Goal: Information Seeking & Learning: Learn about a topic

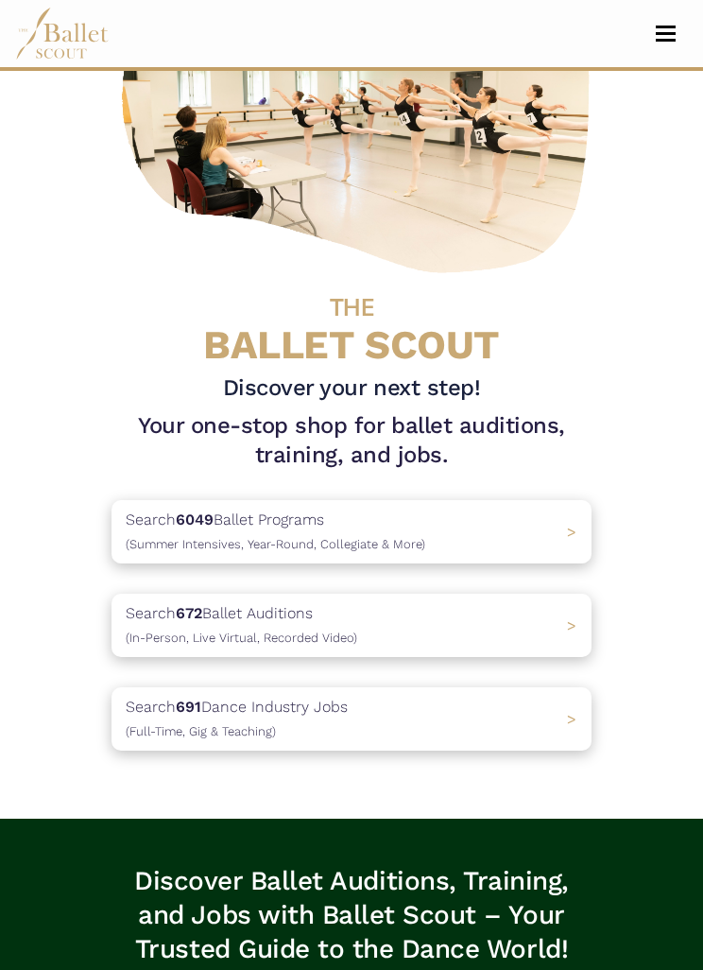
scroll to position [172, 0]
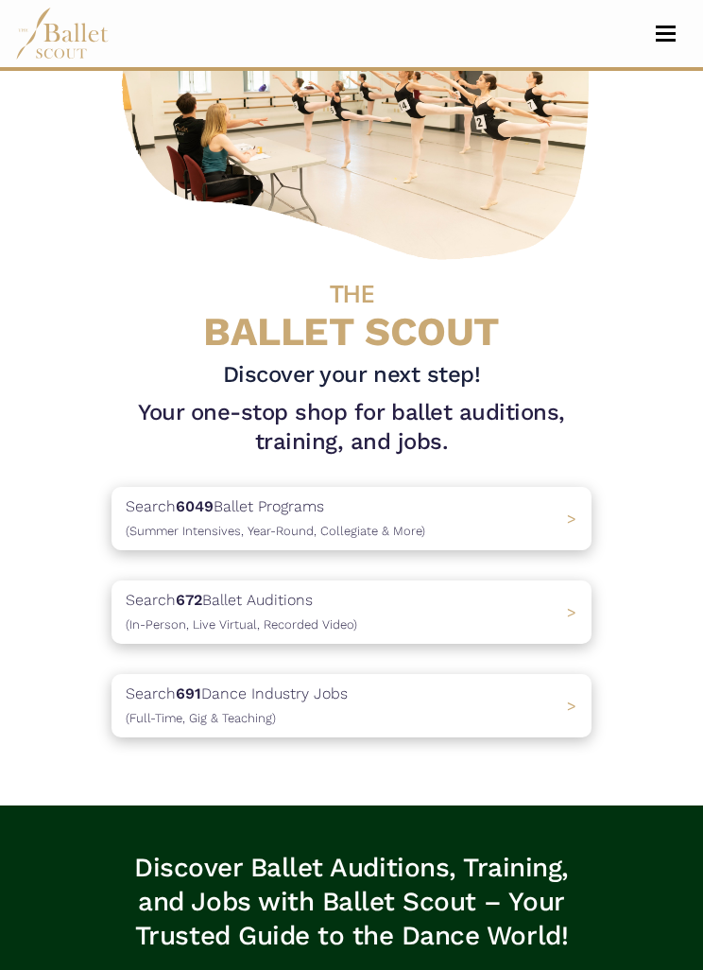
click at [544, 608] on div "Search 672 Ballet Auditions (In-Person, Live Virtual, Recorded Video) >" at bounding box center [352, 611] width 480 height 63
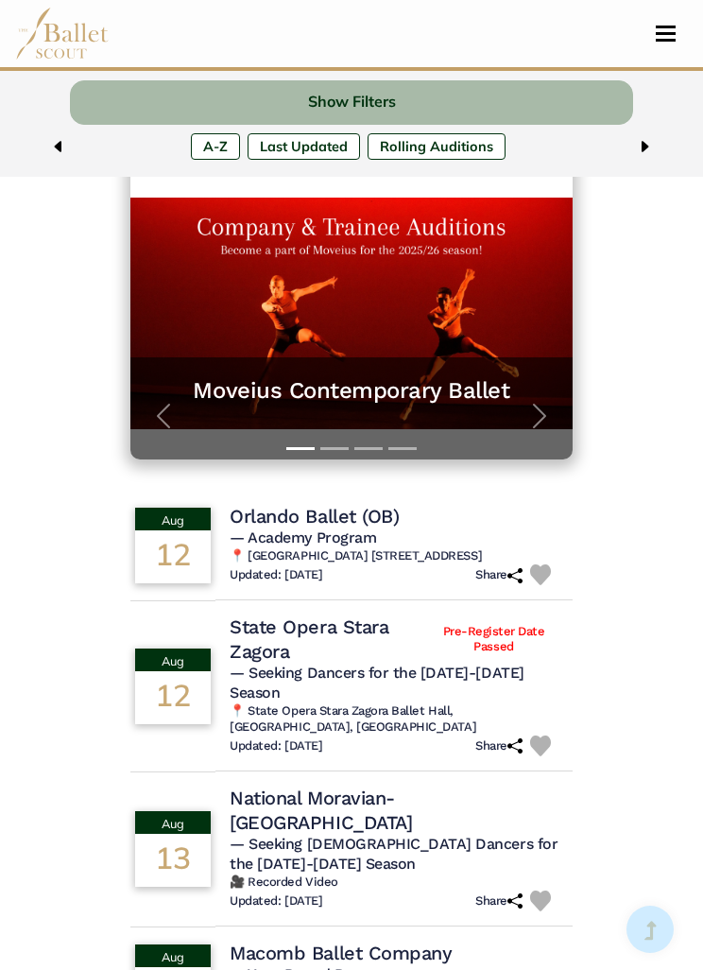
scroll to position [357, 0]
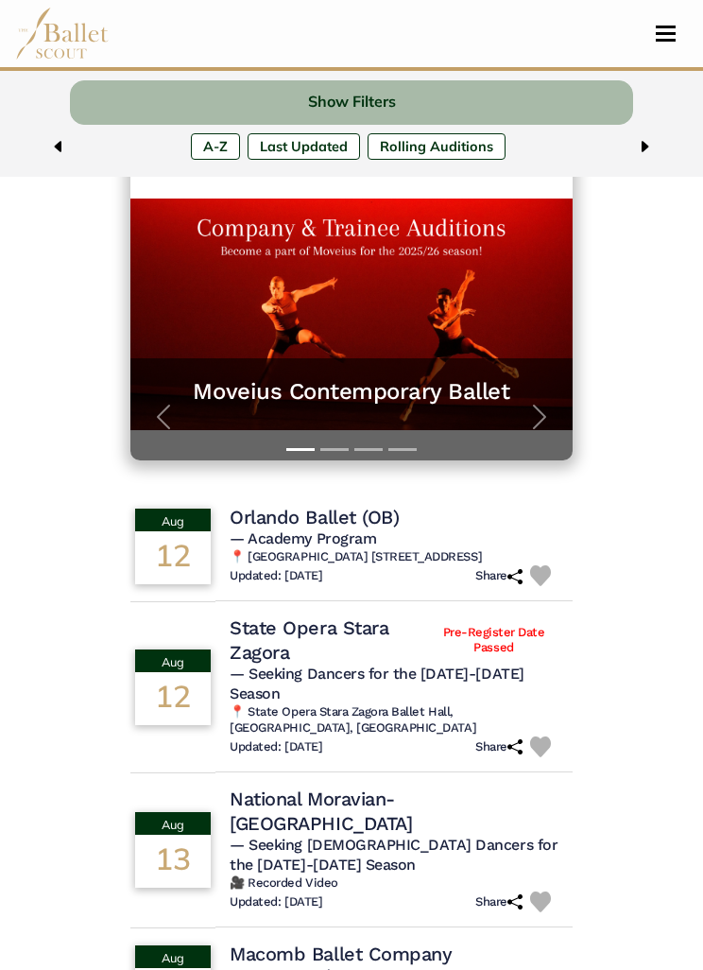
click at [357, 518] on h4 "Orlando Ballet (OB)" at bounding box center [314, 517] width 169 height 25
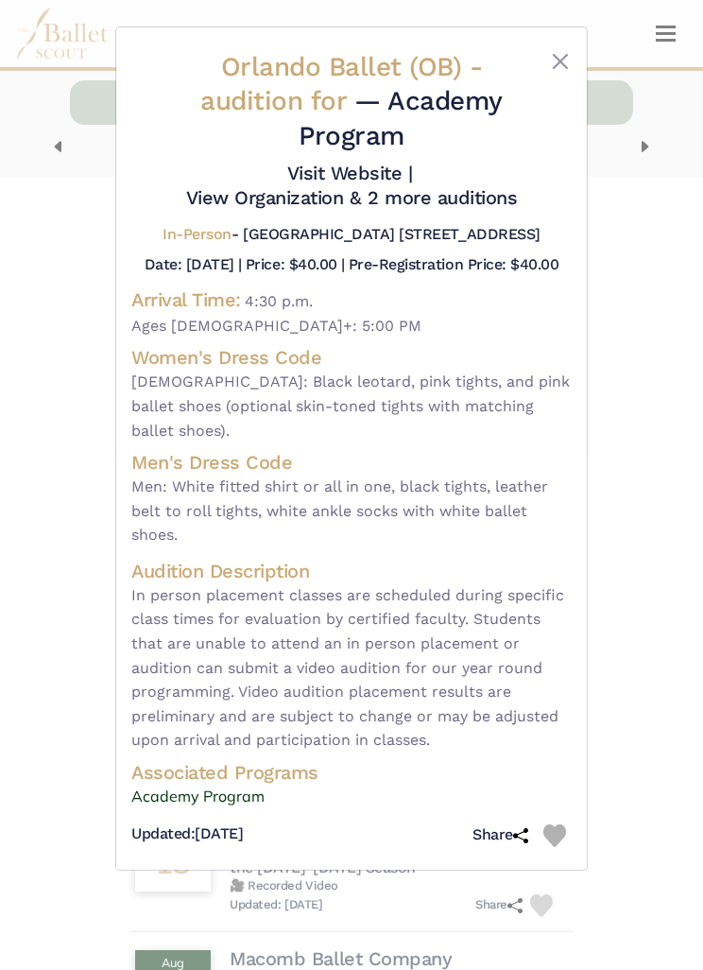
click at [569, 59] on button "Close" at bounding box center [560, 61] width 23 height 23
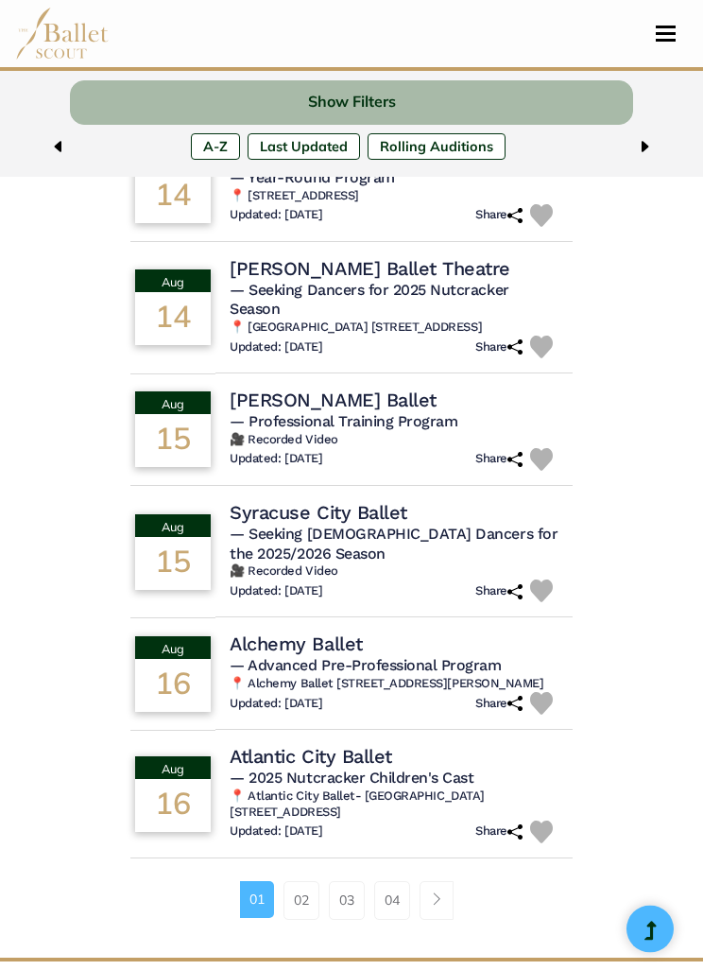
scroll to position [1251, 0]
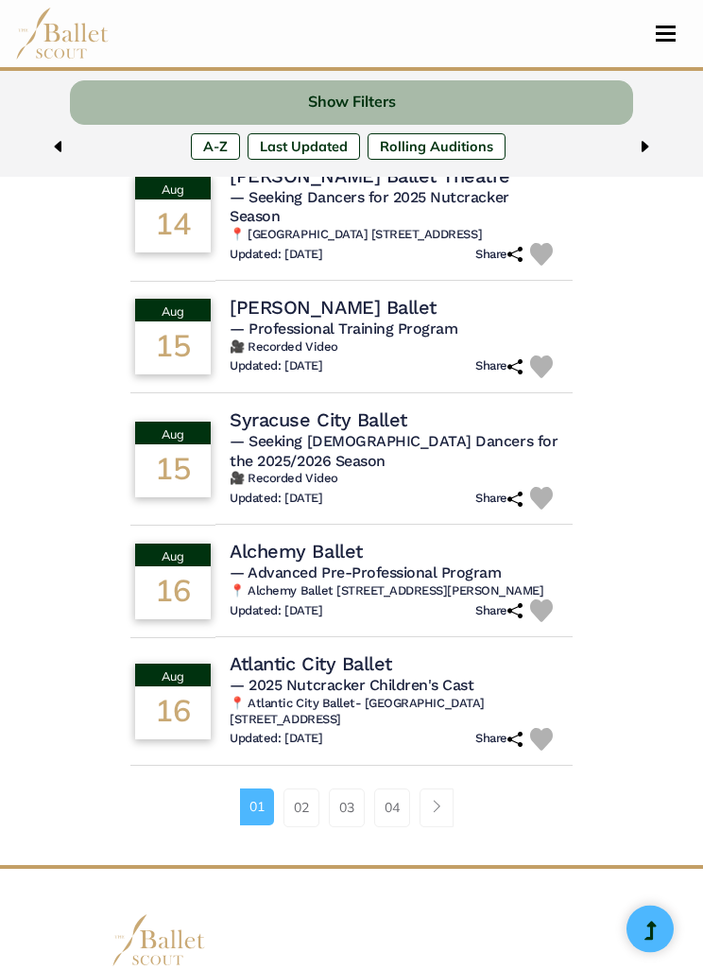
click at [311, 296] on h4 "Ellison Ballet" at bounding box center [333, 308] width 206 height 25
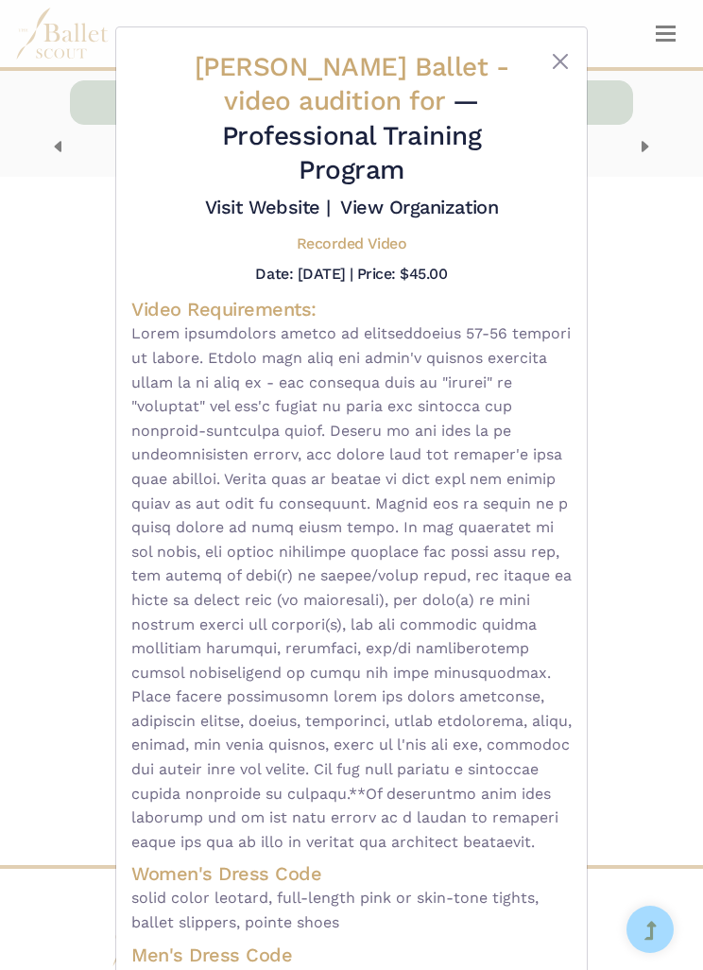
scroll to position [0, 0]
click at [569, 60] on button "Close" at bounding box center [560, 61] width 23 height 23
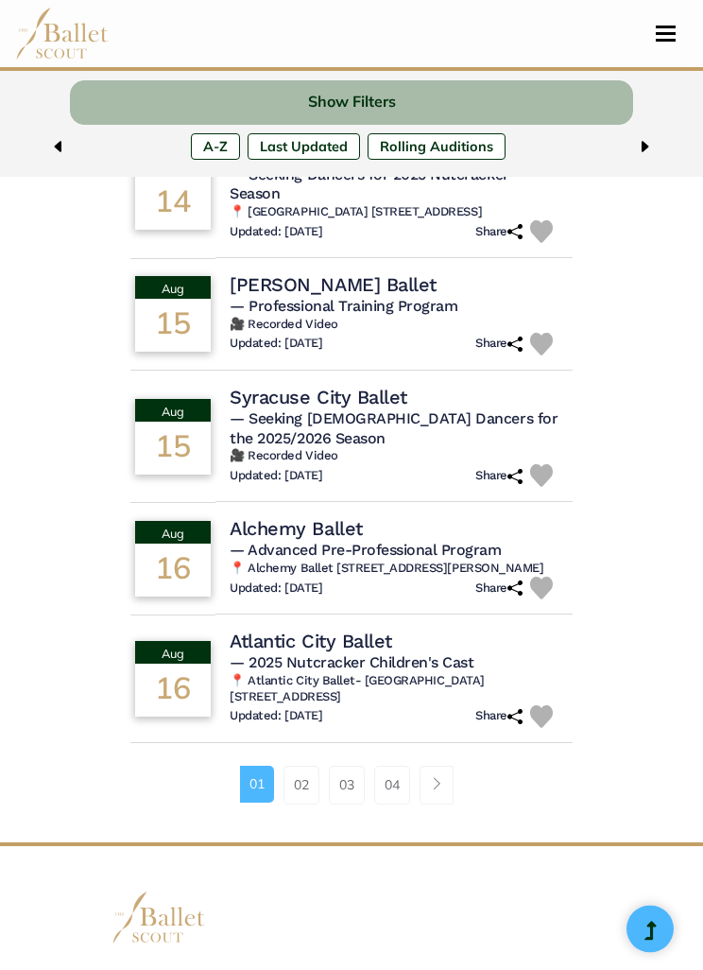
scroll to position [1275, 0]
click at [295, 765] on link "02" at bounding box center [302, 784] width 36 height 38
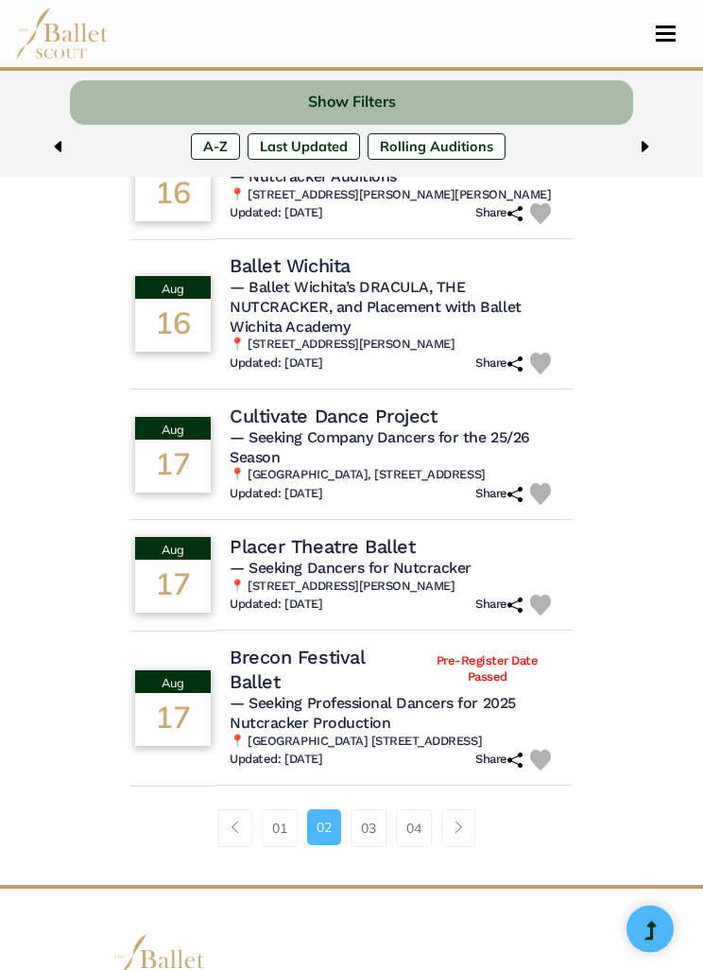
scroll to position [1211, 0]
click at [367, 843] on link "03" at bounding box center [369, 828] width 36 height 38
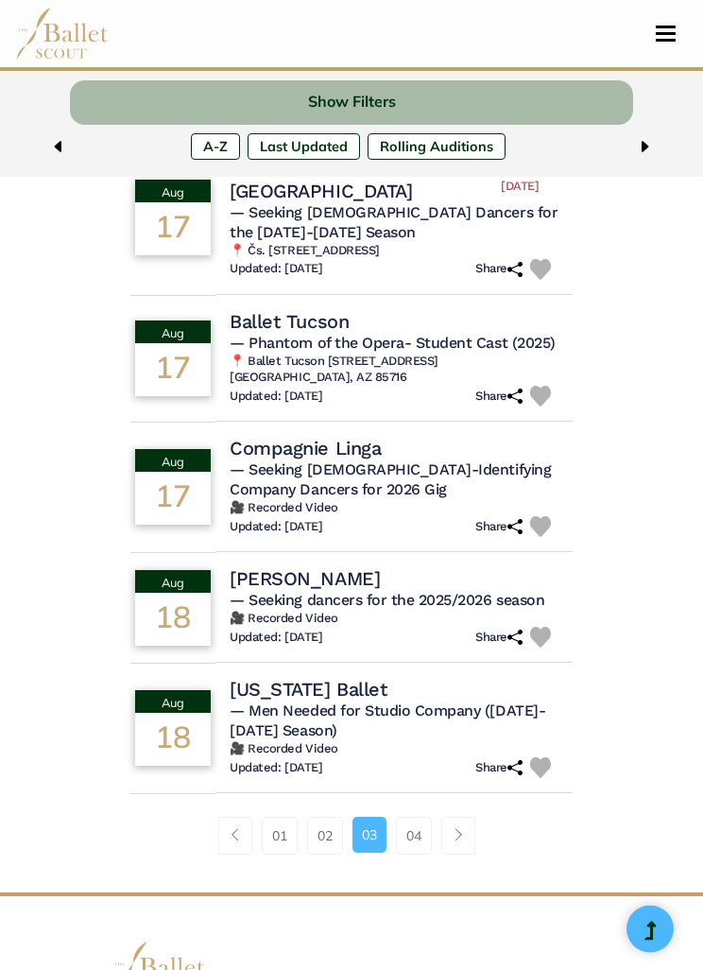
scroll to position [1225, 0]
click at [418, 848] on link "04" at bounding box center [414, 835] width 36 height 38
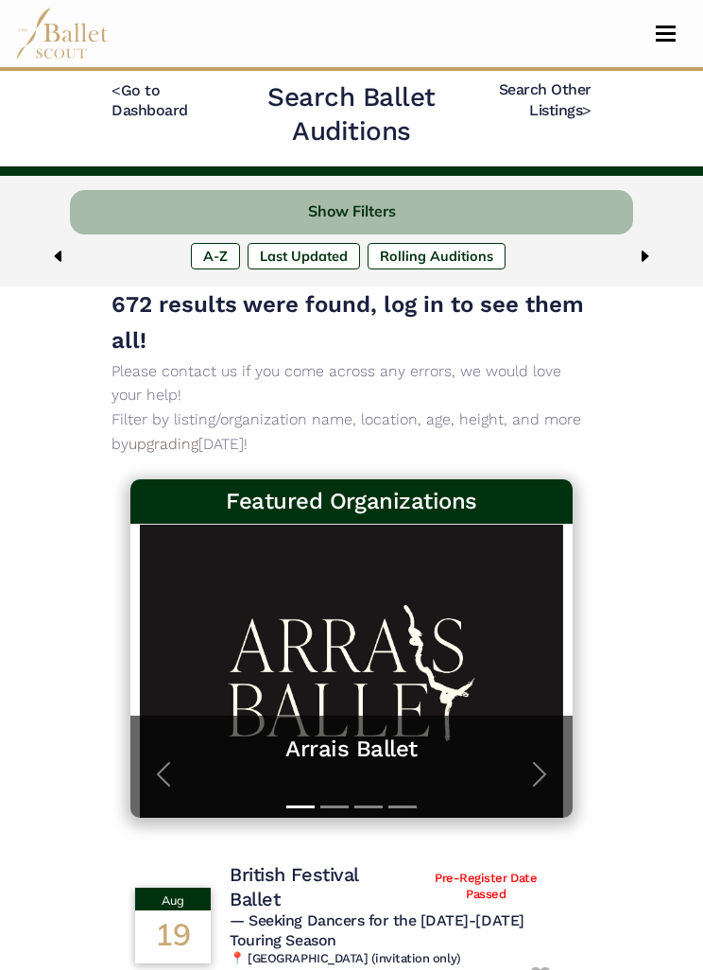
click at [660, 40] on span "Toggle navigation" at bounding box center [666, 40] width 20 height 3
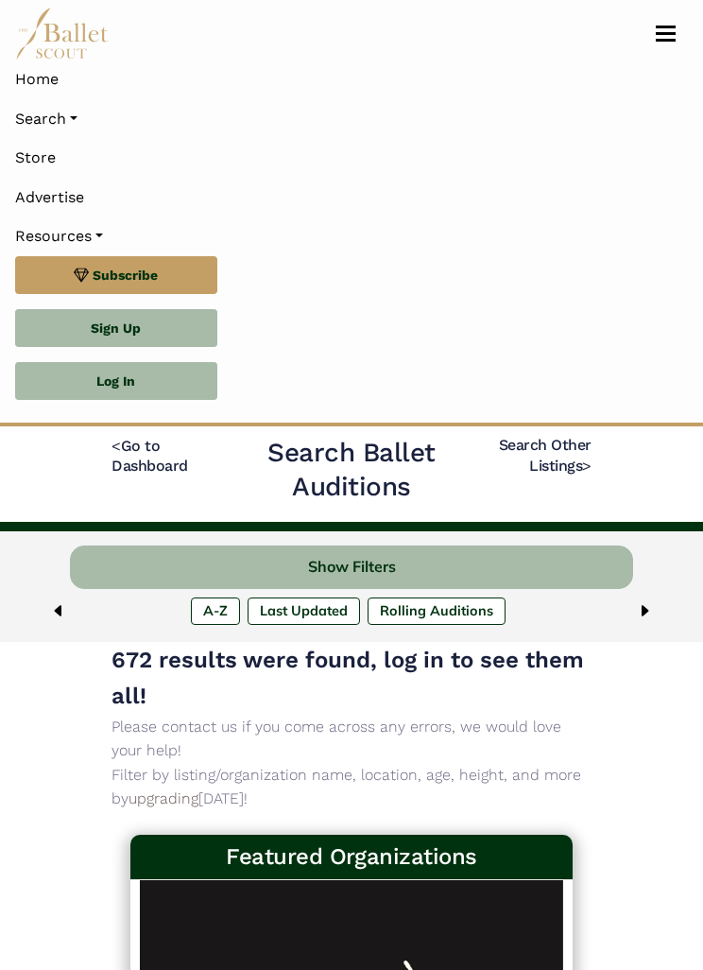
click at [74, 126] on link "Search" at bounding box center [351, 119] width 673 height 40
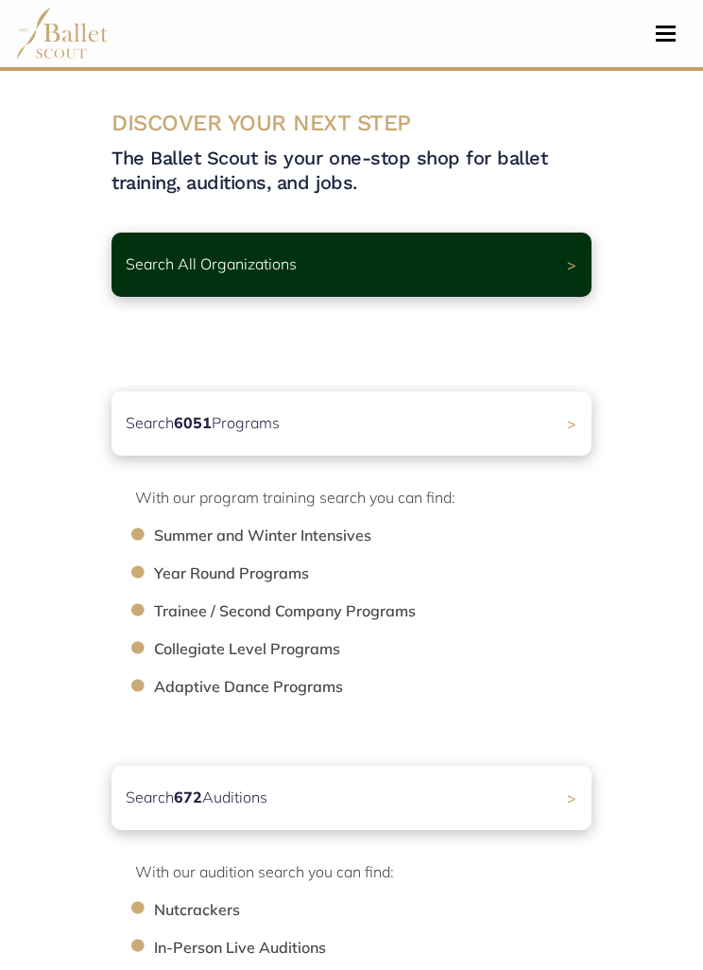
click at [344, 539] on li "Summer and Winter Intensives" at bounding box center [382, 536] width 456 height 25
click at [484, 430] on div "Search 6051 Programs >" at bounding box center [352, 423] width 480 height 64
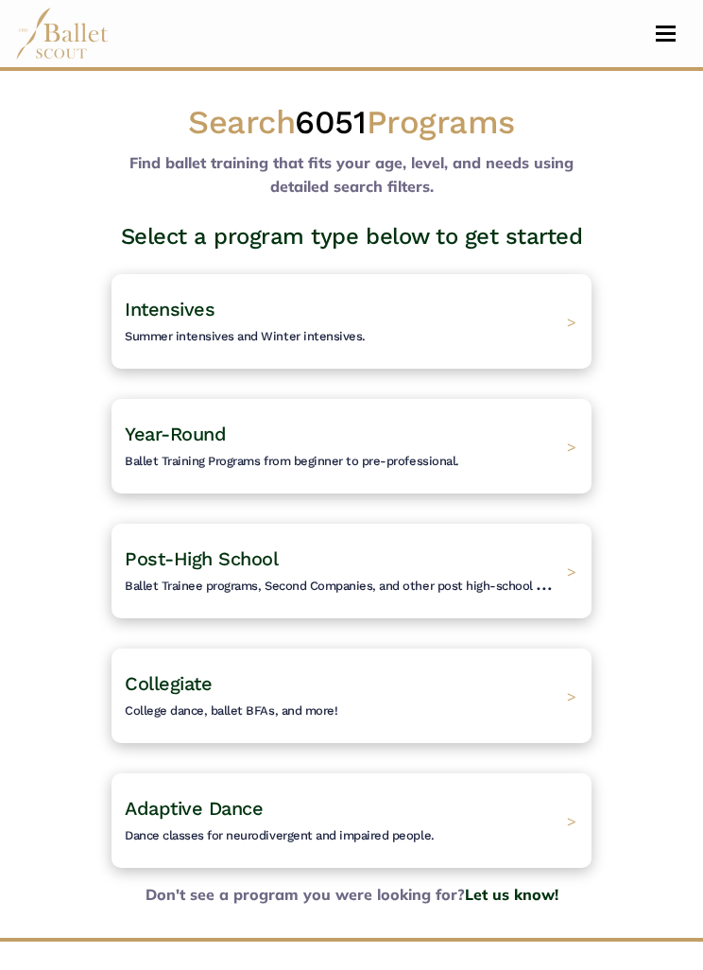
click at [530, 453] on div "Year-Round Ballet Training Programs from beginner to pre-professional. >" at bounding box center [352, 446] width 480 height 95
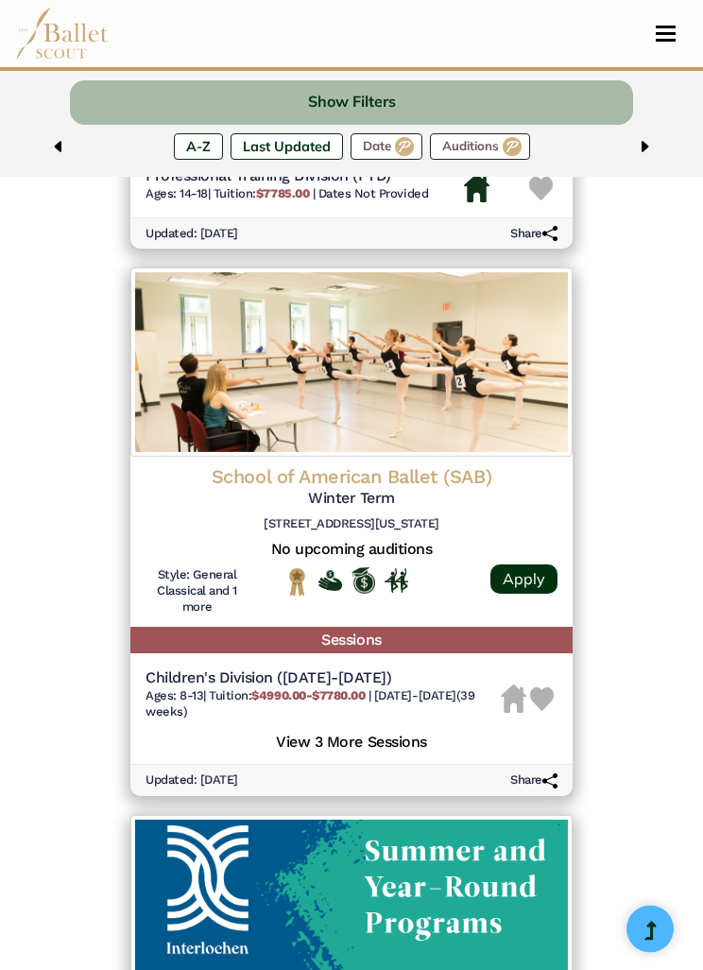
scroll to position [4185, 0]
click at [404, 728] on h5 "View 3 More Sessions" at bounding box center [352, 740] width 412 height 25
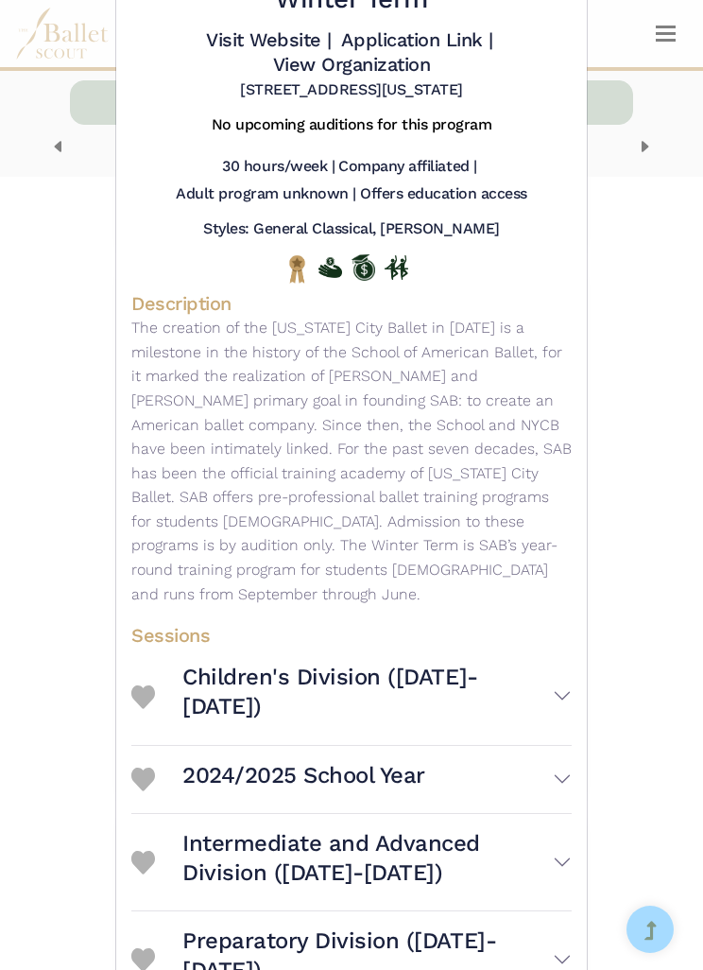
scroll to position [135, 0]
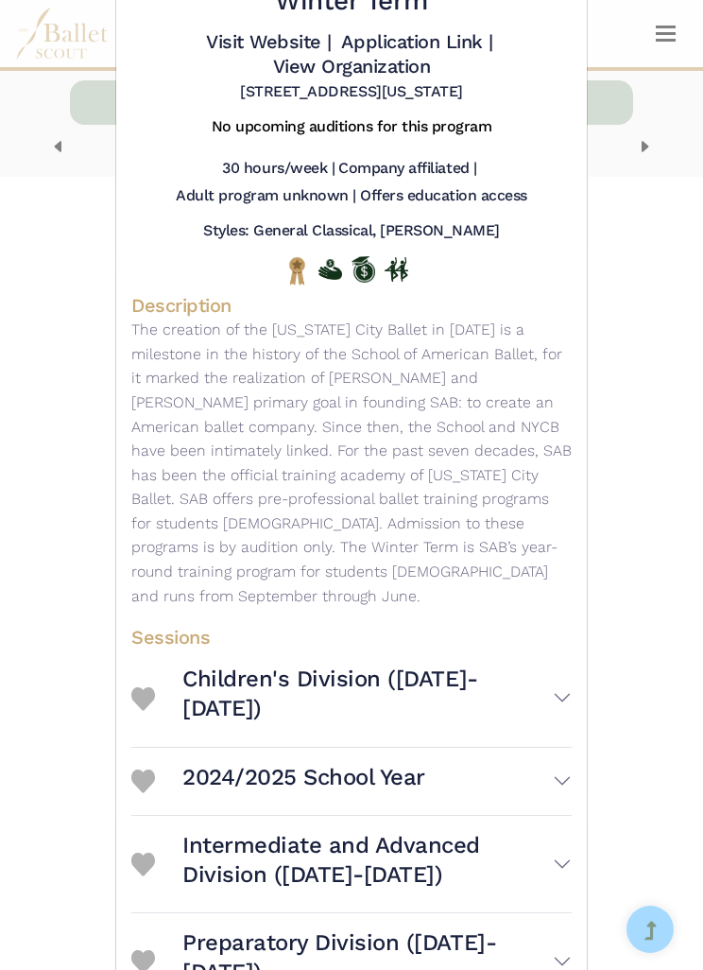
click at [564, 823] on button "Intermediate and Advanced Division (2024-2025)" at bounding box center [376, 863] width 389 height 81
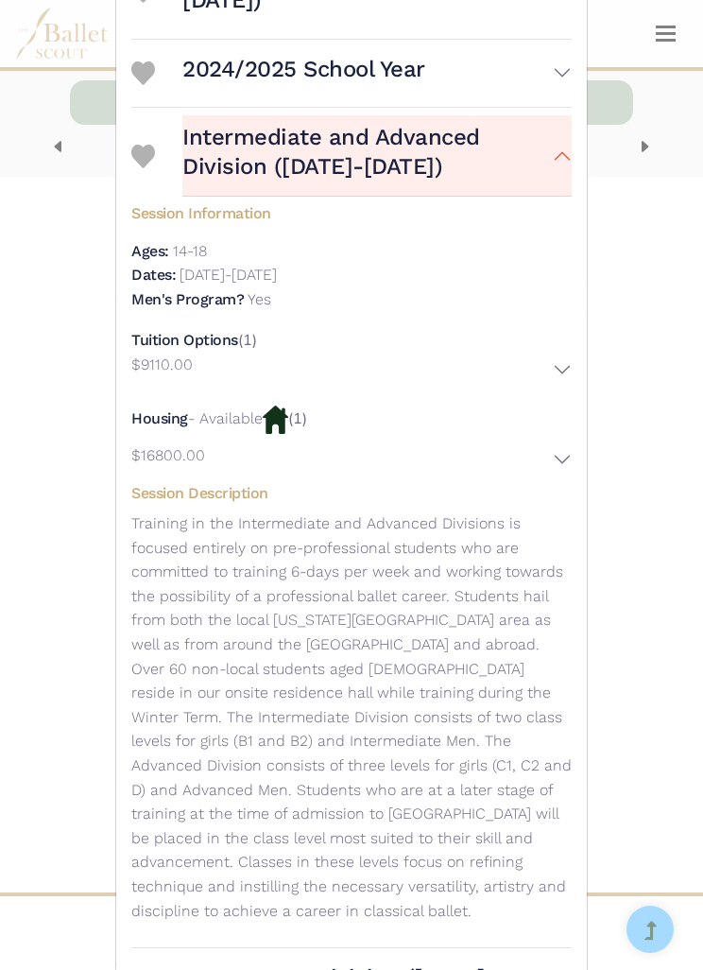
scroll to position [4700, 0]
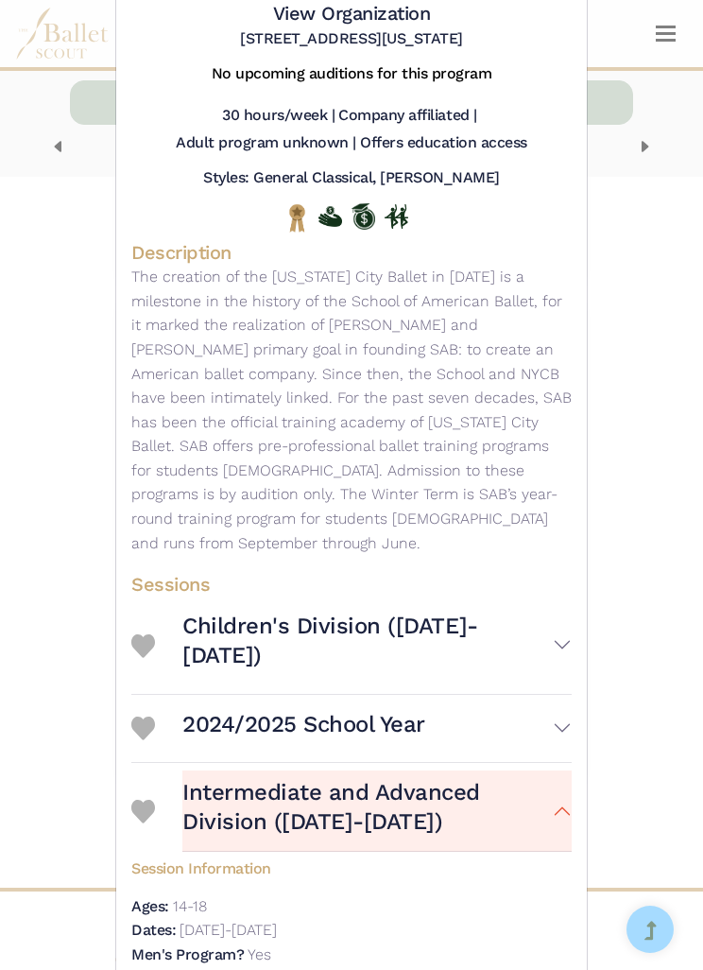
scroll to position [172, 0]
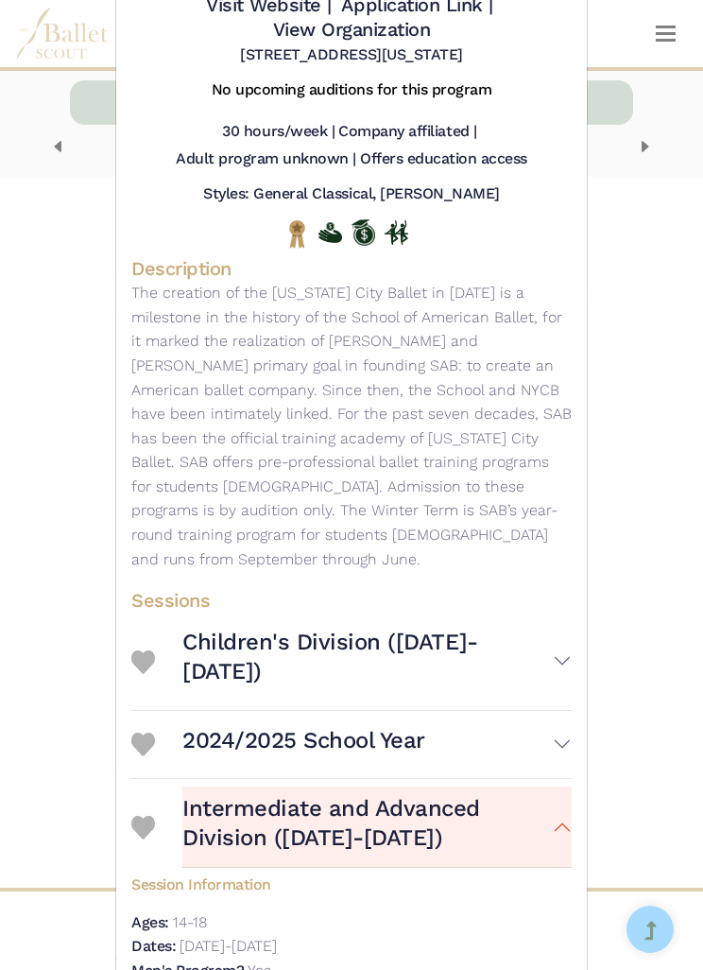
click at [562, 718] on button "2024/2025 School Year" at bounding box center [376, 744] width 389 height 52
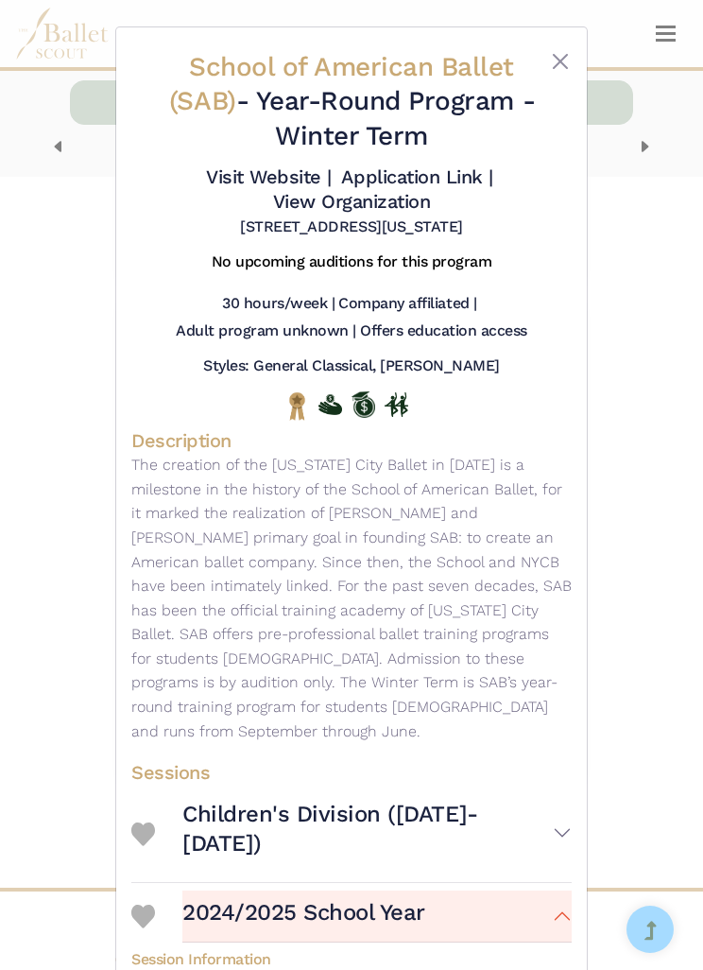
scroll to position [0, 0]
click at [558, 803] on button "Children's Division (2024-2025)" at bounding box center [376, 832] width 389 height 81
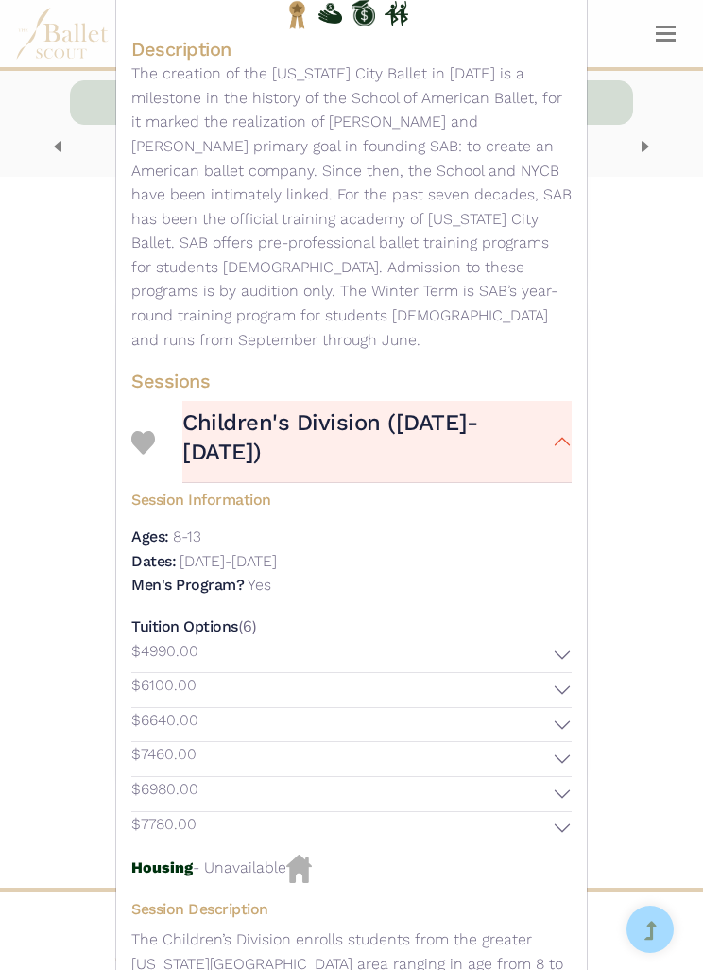
scroll to position [393, 0]
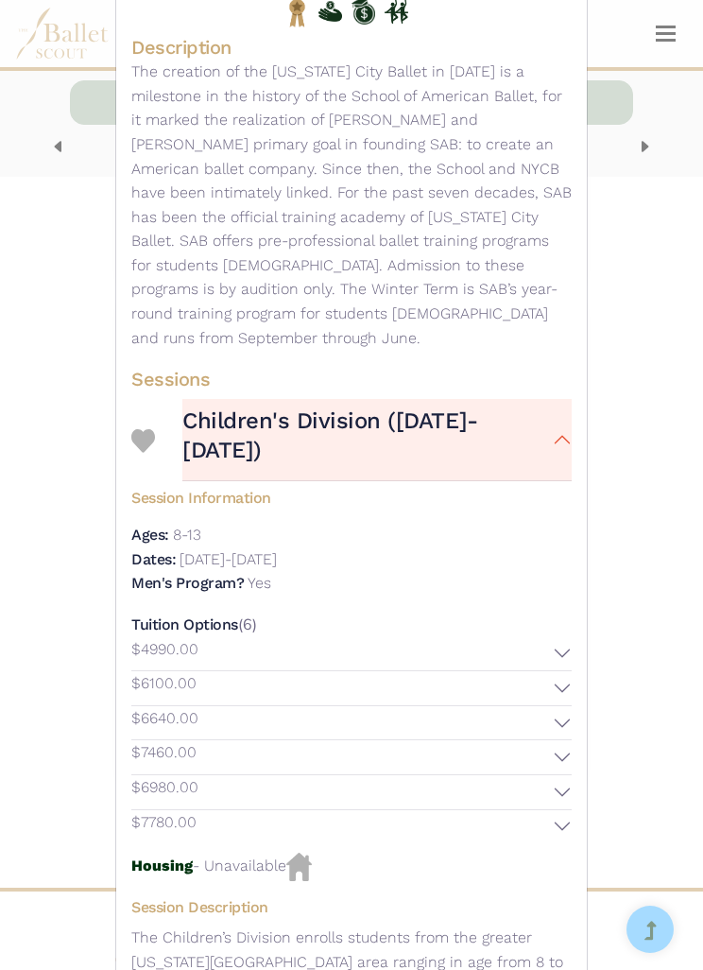
click at [561, 671] on button "$6100.00" at bounding box center [351, 688] width 440 height 34
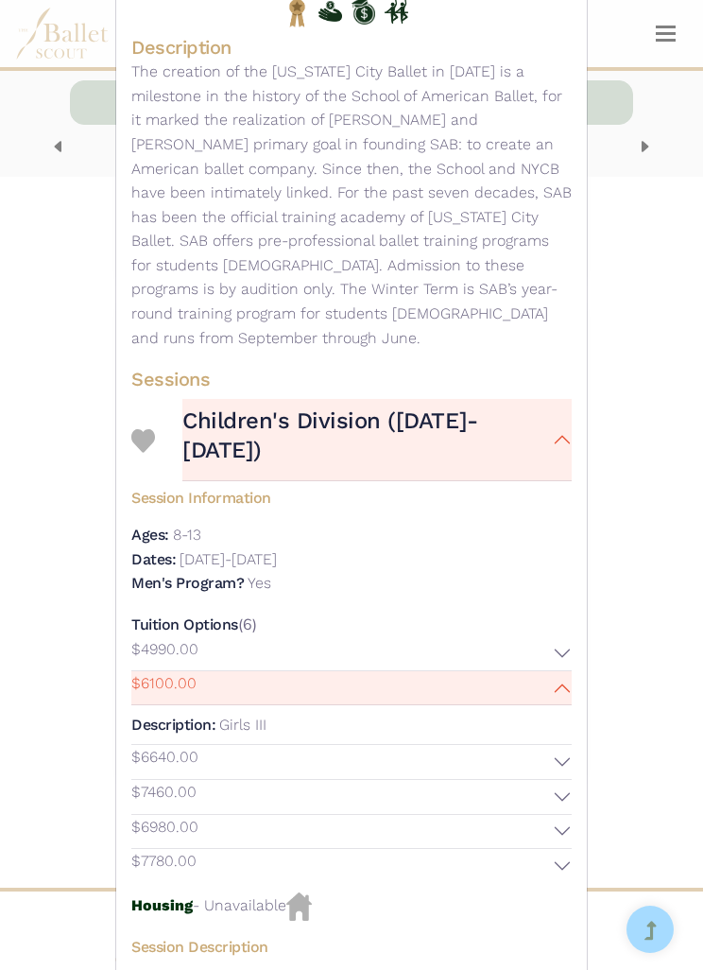
click at [569, 671] on button "$6100.00" at bounding box center [351, 688] width 440 height 34
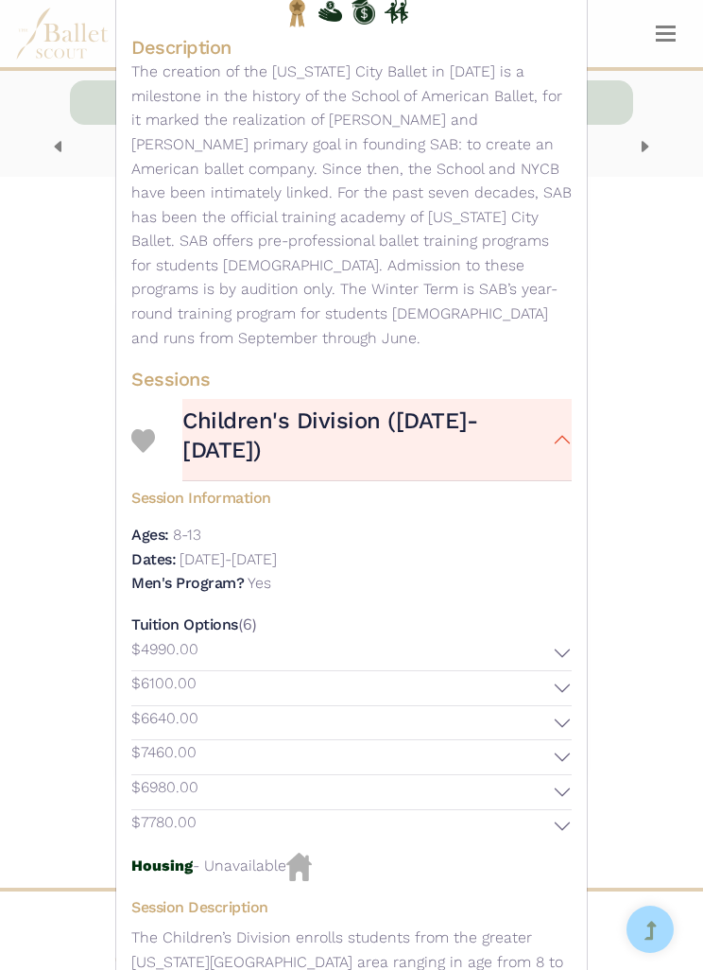
click at [565, 706] on button "$6640.00" at bounding box center [351, 723] width 440 height 34
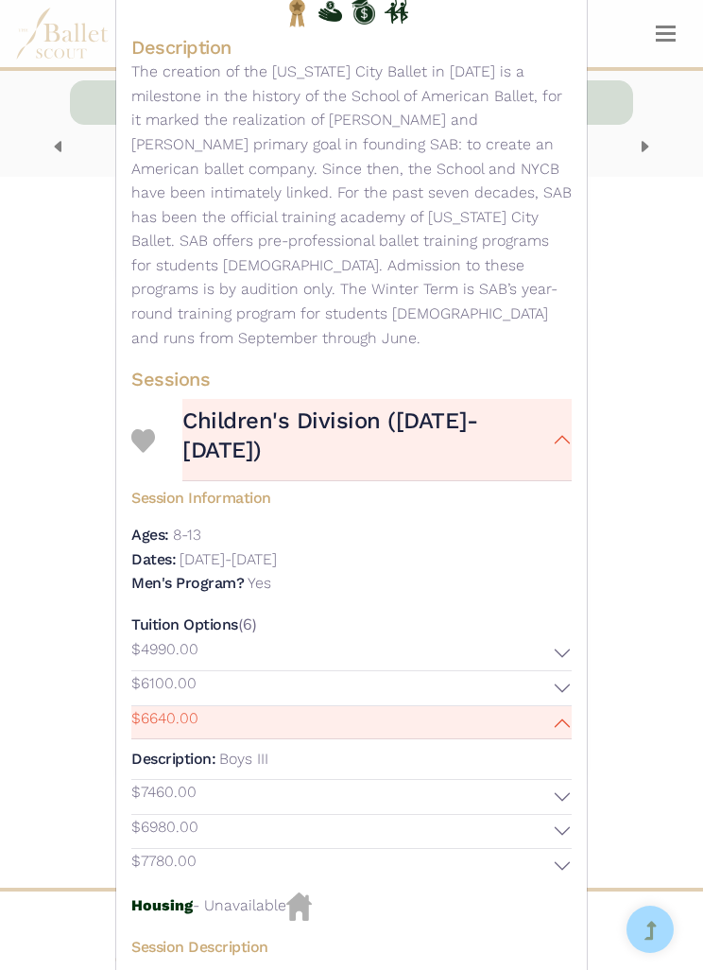
click at [568, 706] on button "$6640.00" at bounding box center [351, 723] width 440 height 34
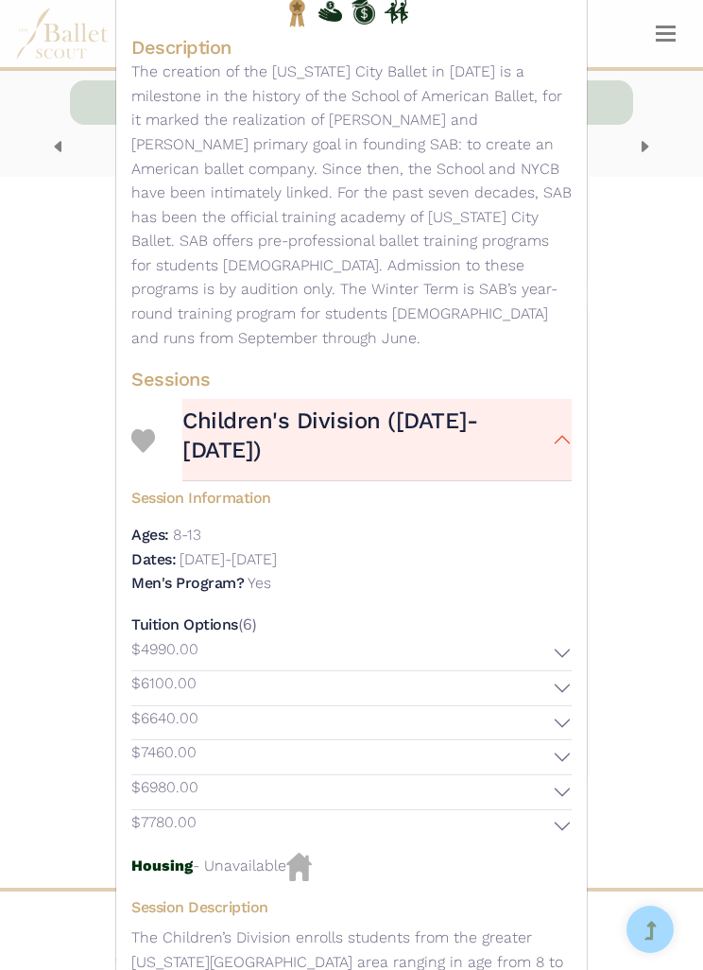
click at [568, 740] on button "$7460.00" at bounding box center [351, 757] width 440 height 34
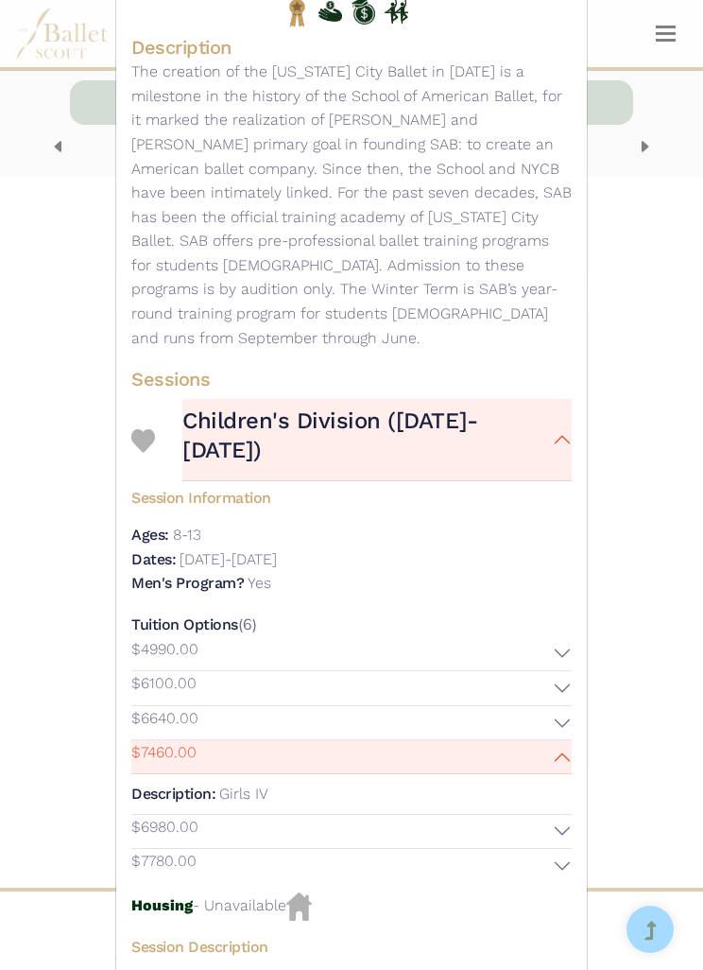
click at [569, 740] on button "$7460.00" at bounding box center [351, 757] width 440 height 34
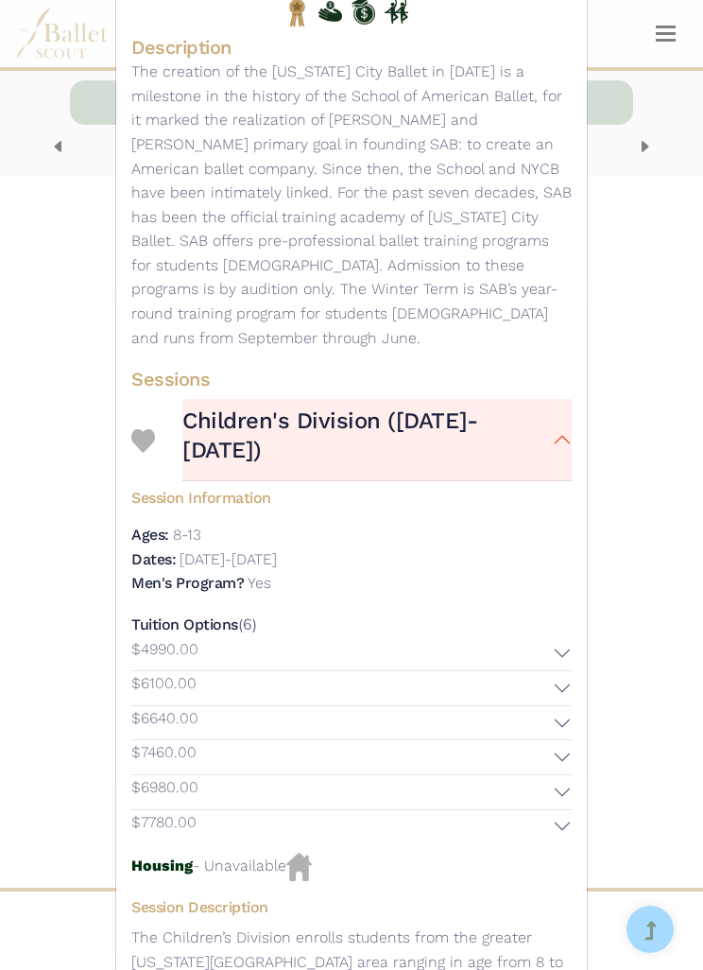
click at [564, 637] on button "$4990.00" at bounding box center [351, 654] width 440 height 34
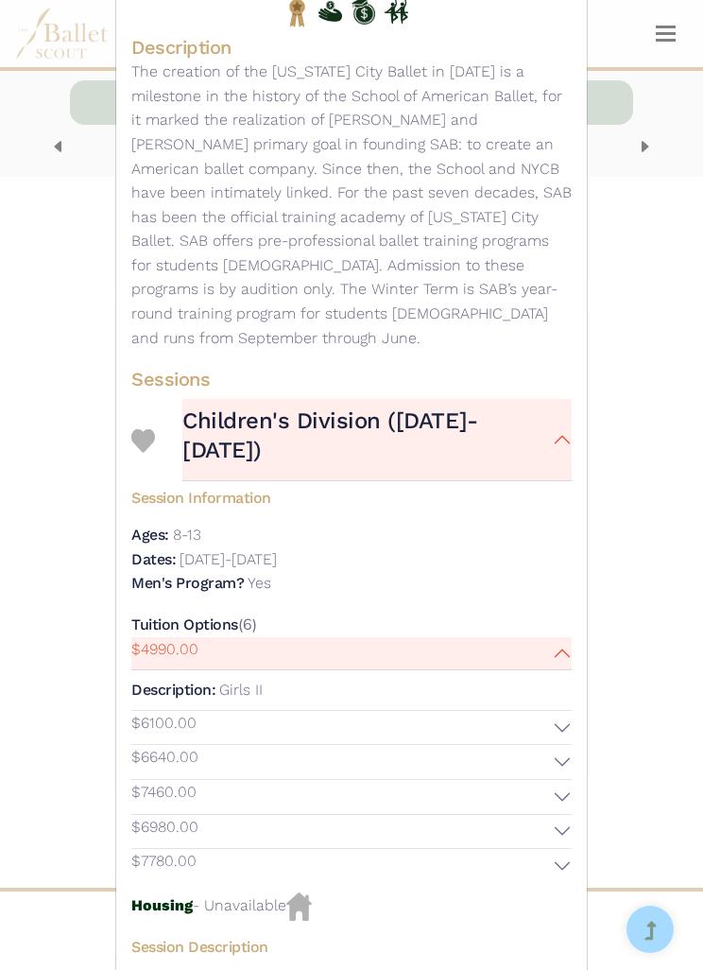
click at [567, 637] on button "$4990.00" at bounding box center [351, 654] width 440 height 34
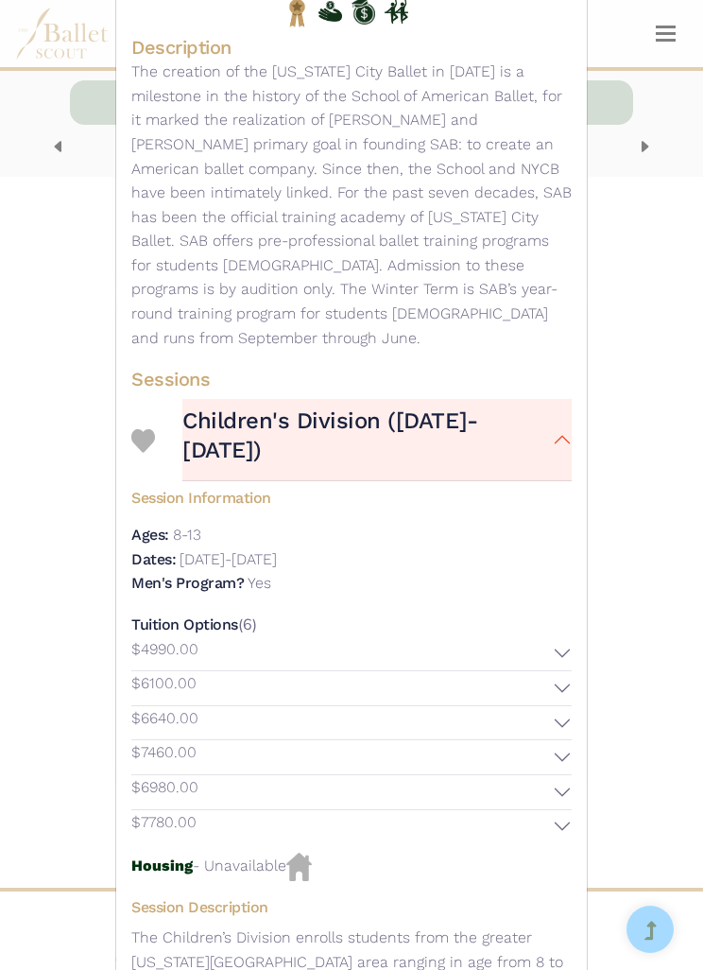
click at [568, 706] on button "$6640.00" at bounding box center [351, 723] width 440 height 34
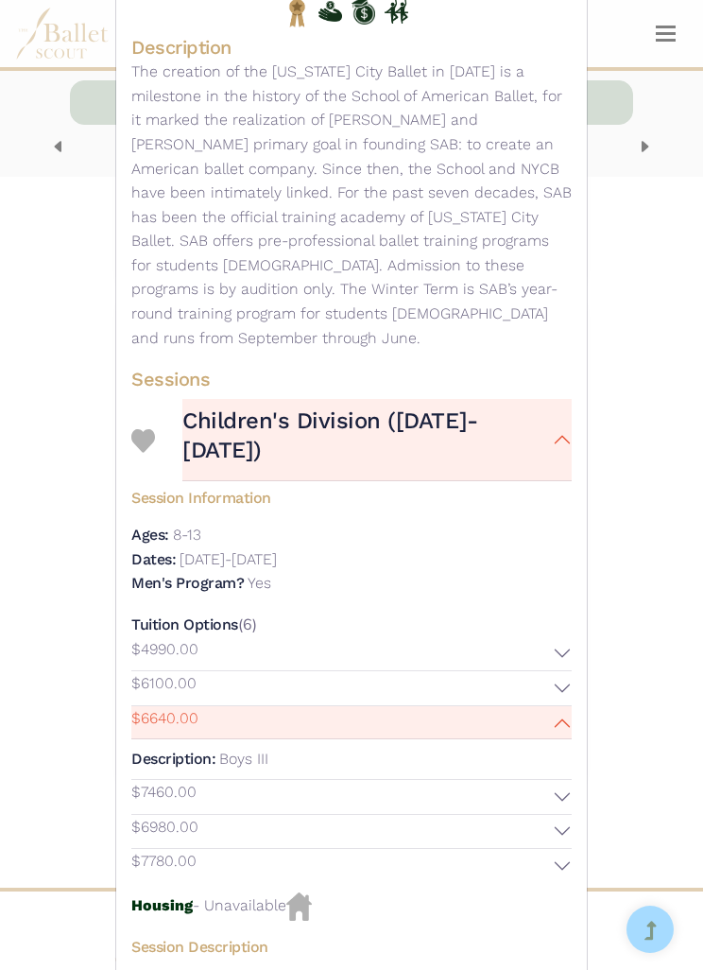
click at [566, 706] on button "$6640.00" at bounding box center [351, 723] width 440 height 34
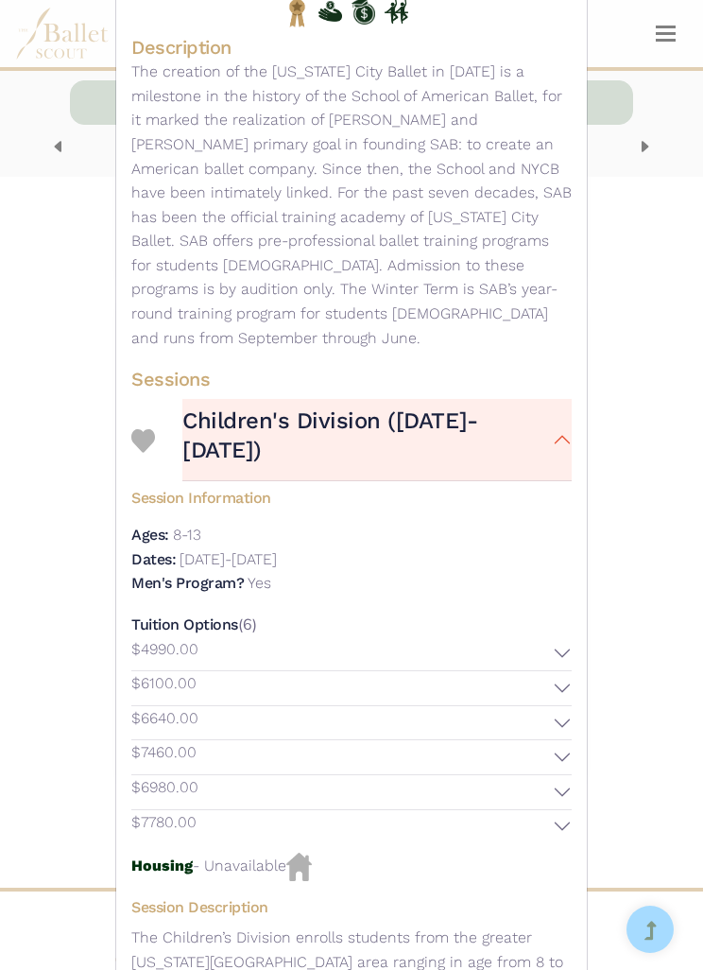
click at [562, 740] on button "$7460.00" at bounding box center [351, 757] width 440 height 34
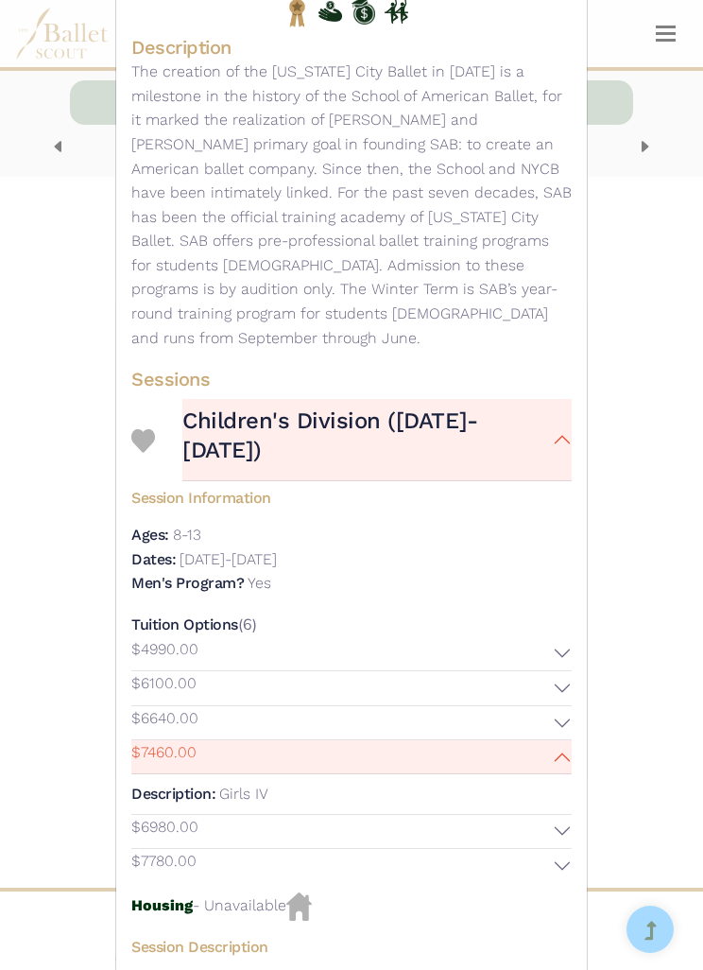
click at [571, 740] on button "$7460.00" at bounding box center [351, 757] width 440 height 34
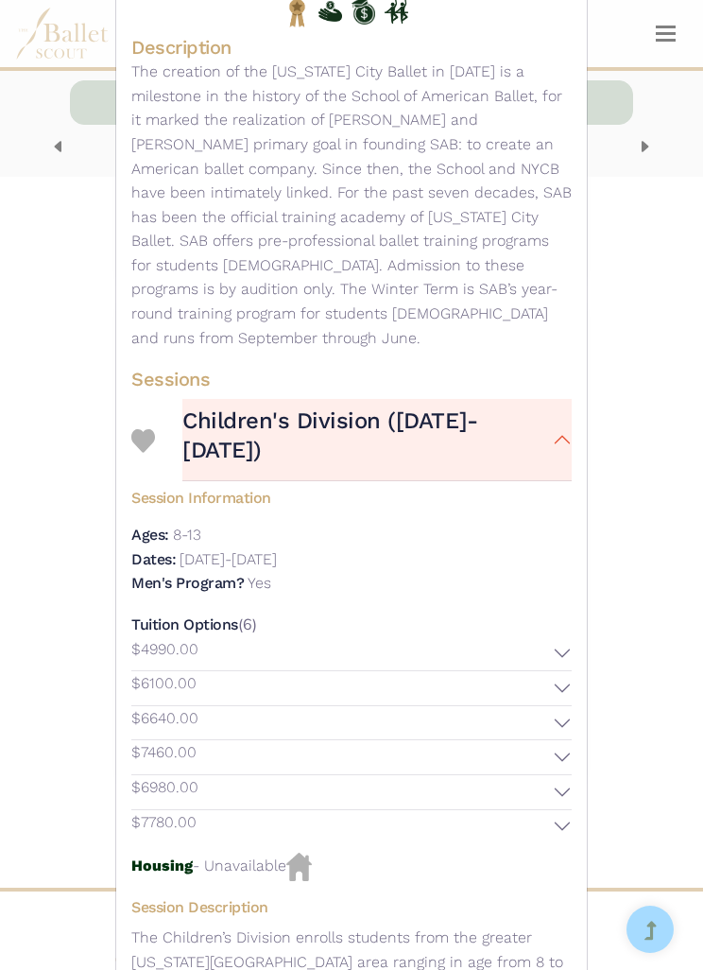
click at [564, 775] on button "$6980.00" at bounding box center [351, 792] width 440 height 34
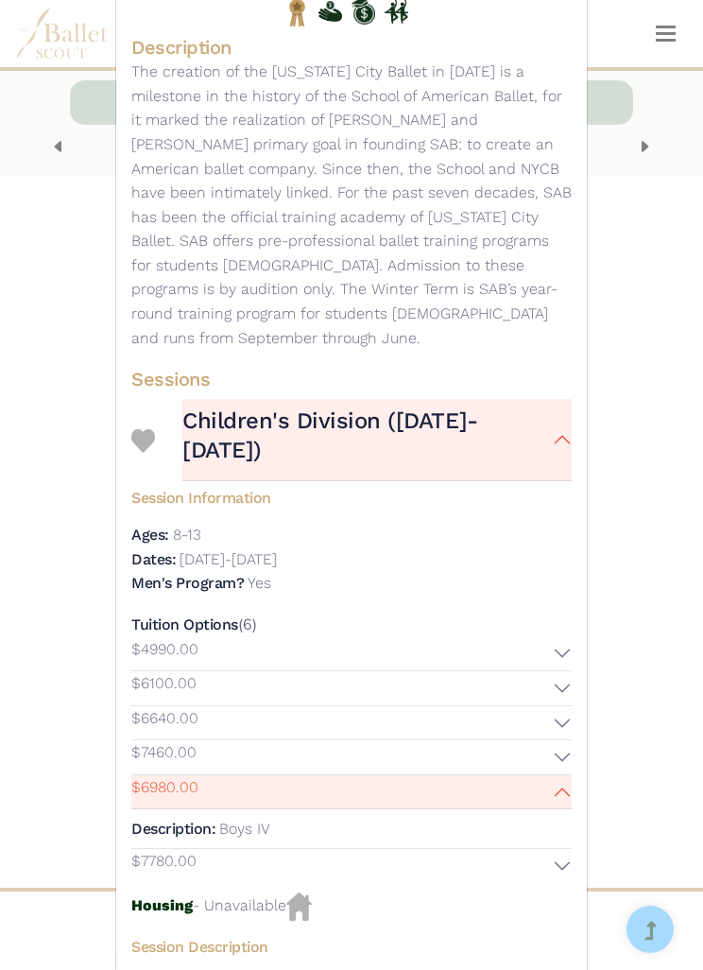
click at [568, 775] on button "$6980.00" at bounding box center [351, 792] width 440 height 34
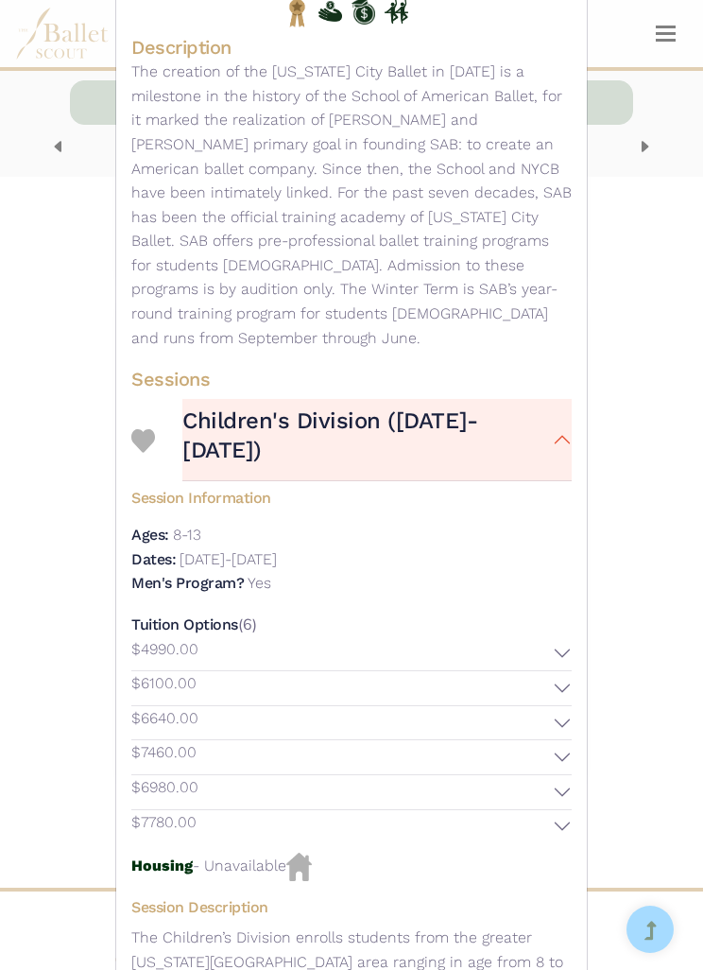
click at [565, 810] on button "$7780.00" at bounding box center [351, 827] width 440 height 34
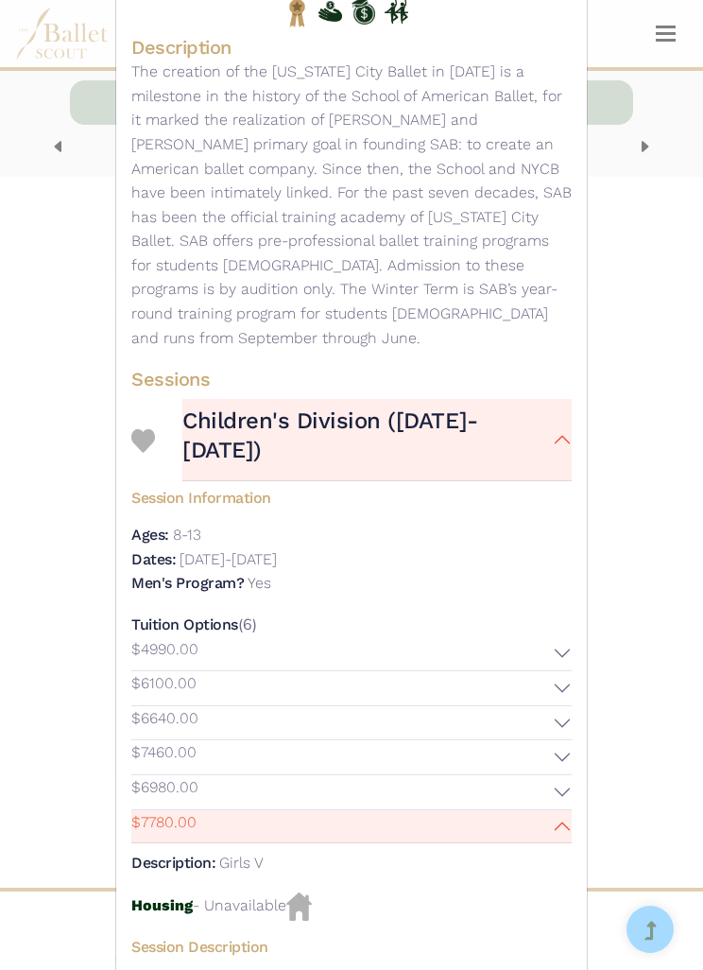
click at [569, 810] on button "$7780.00" at bounding box center [351, 827] width 440 height 34
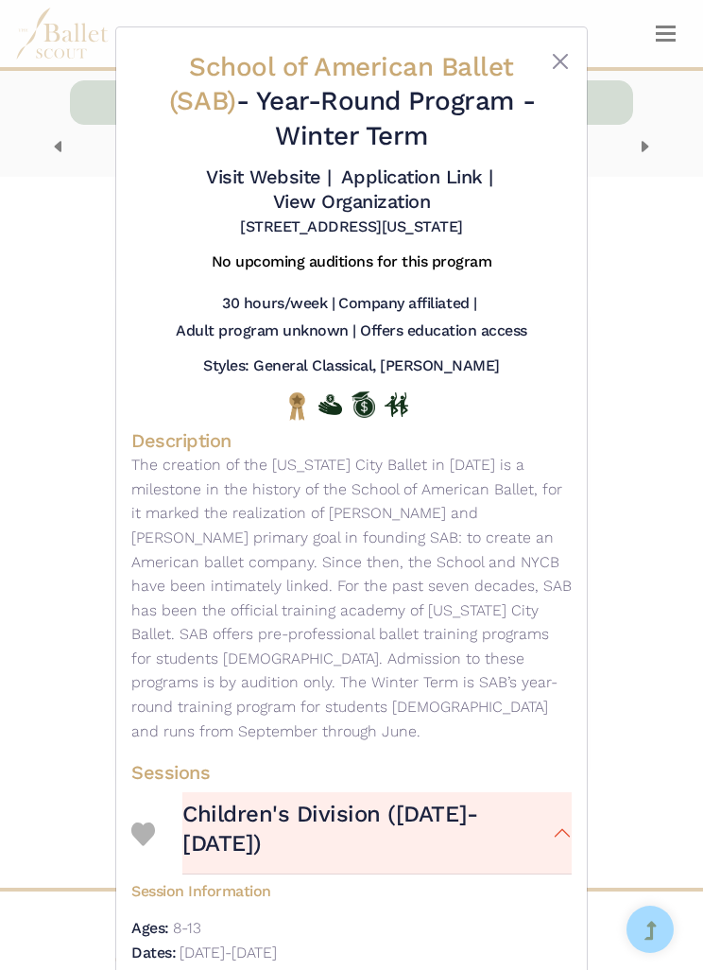
scroll to position [0, 0]
click at [559, 72] on button "Close" at bounding box center [560, 61] width 23 height 23
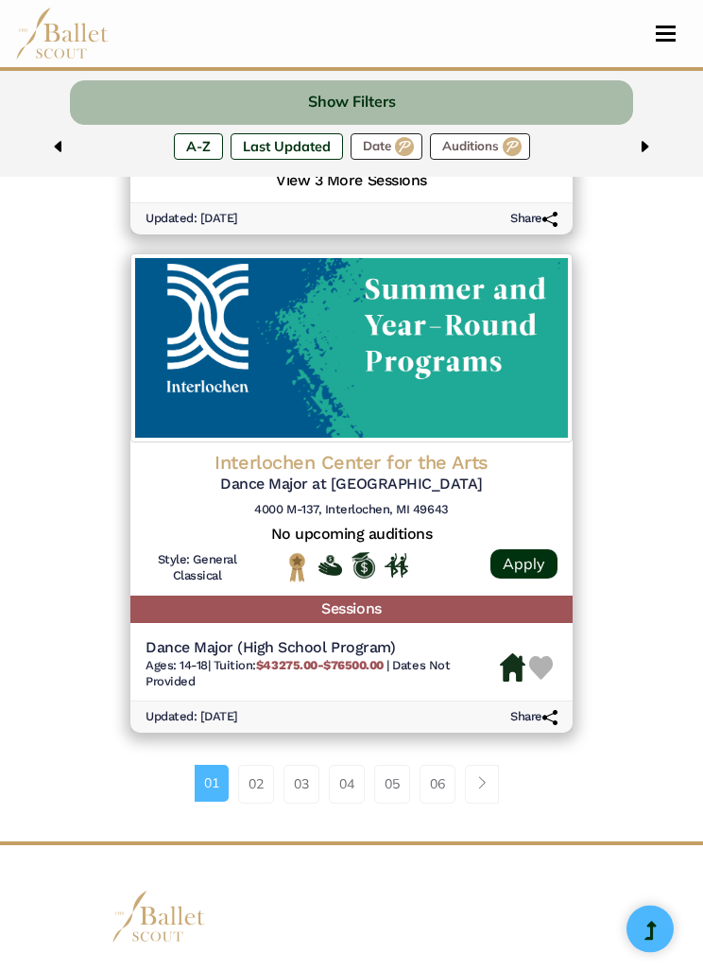
scroll to position [4741, 0]
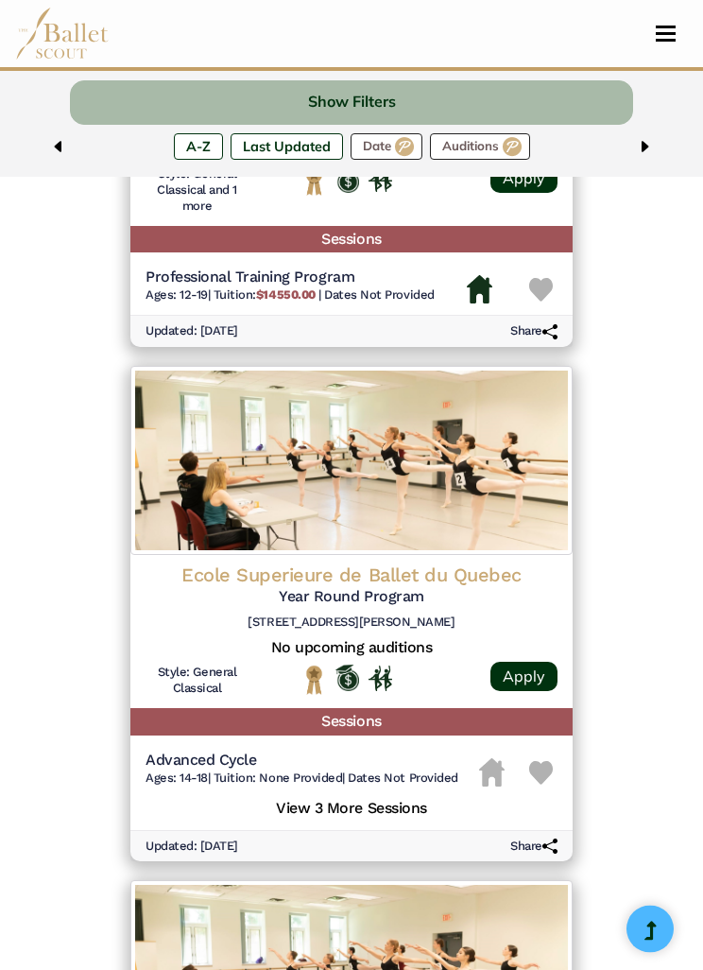
click at [391, 151] on label "Date" at bounding box center [387, 146] width 72 height 26
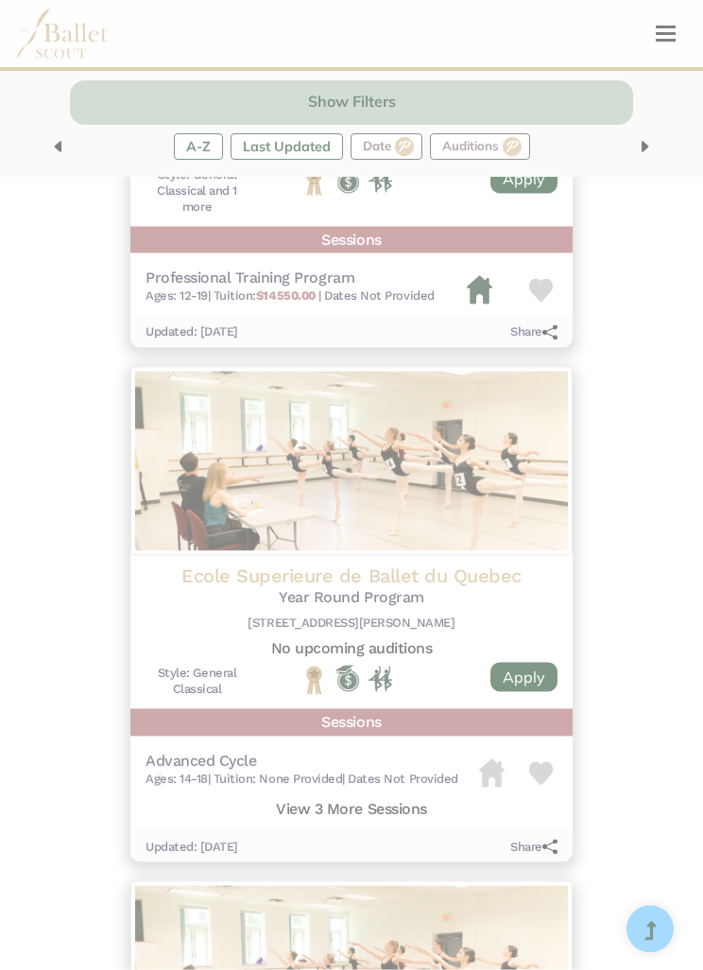
scroll to position [1063, 0]
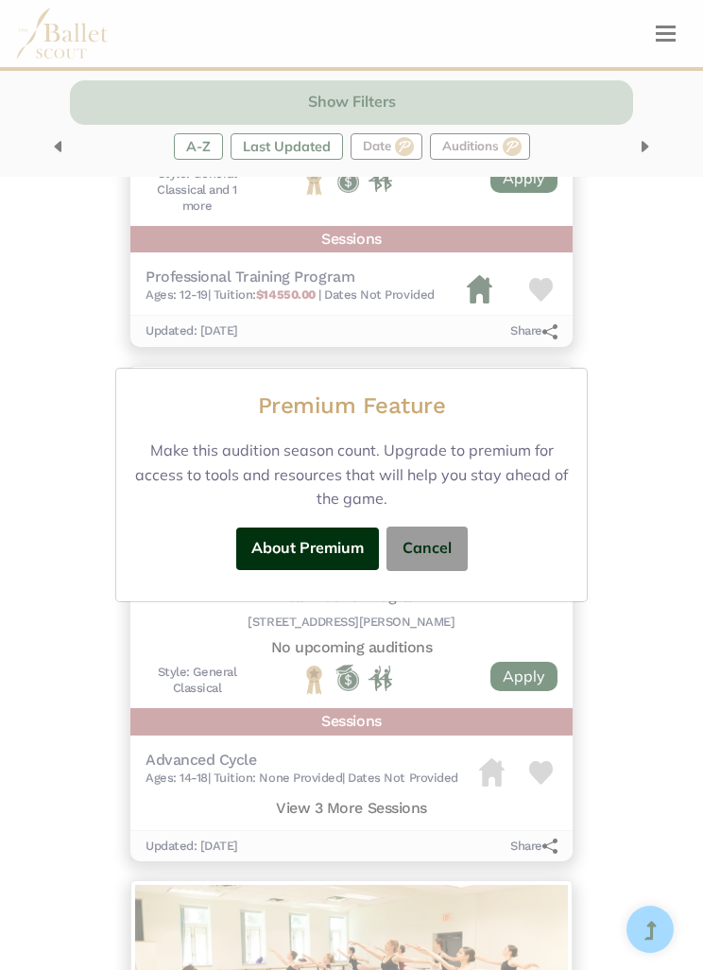
click at [448, 559] on button "Cancel" at bounding box center [427, 548] width 81 height 44
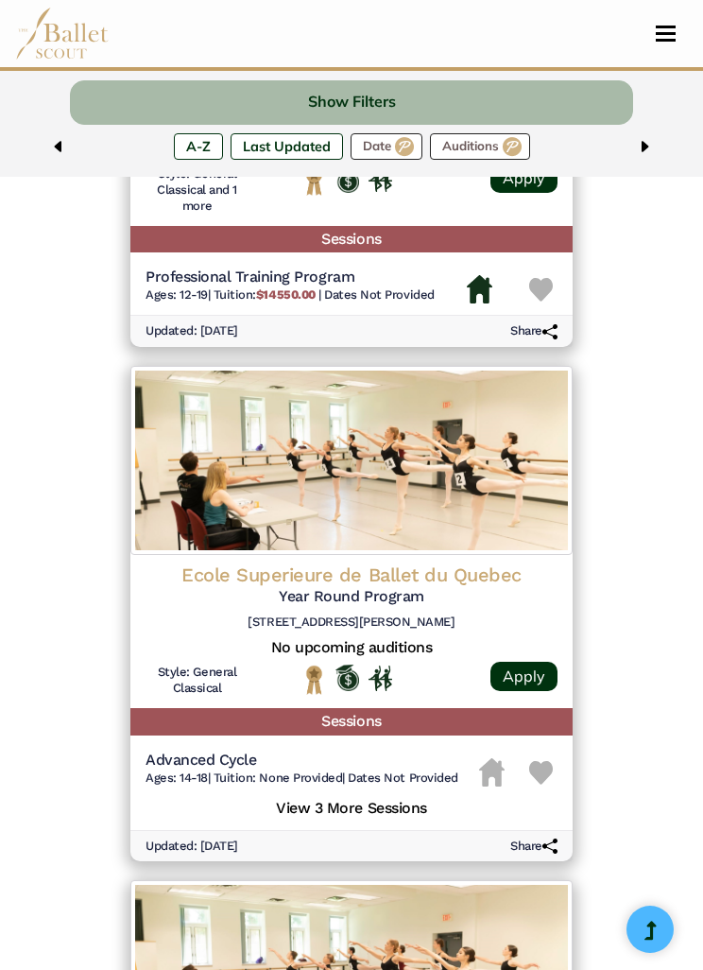
click at [507, 139] on label "Upcoming Auditions" at bounding box center [480, 146] width 100 height 26
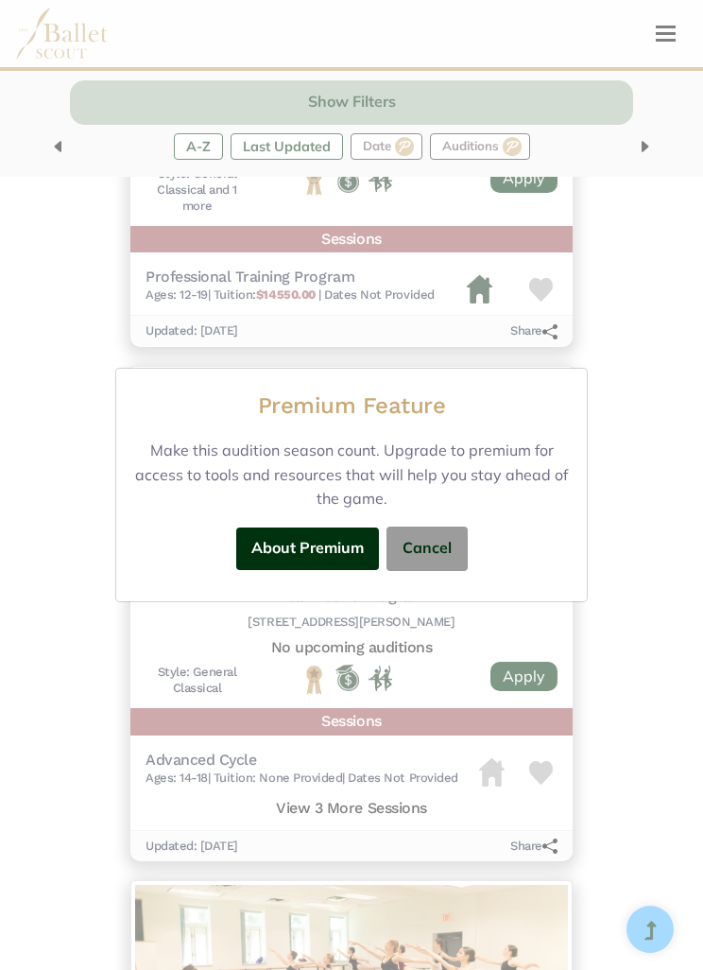
click at [449, 547] on button "Cancel" at bounding box center [427, 548] width 81 height 44
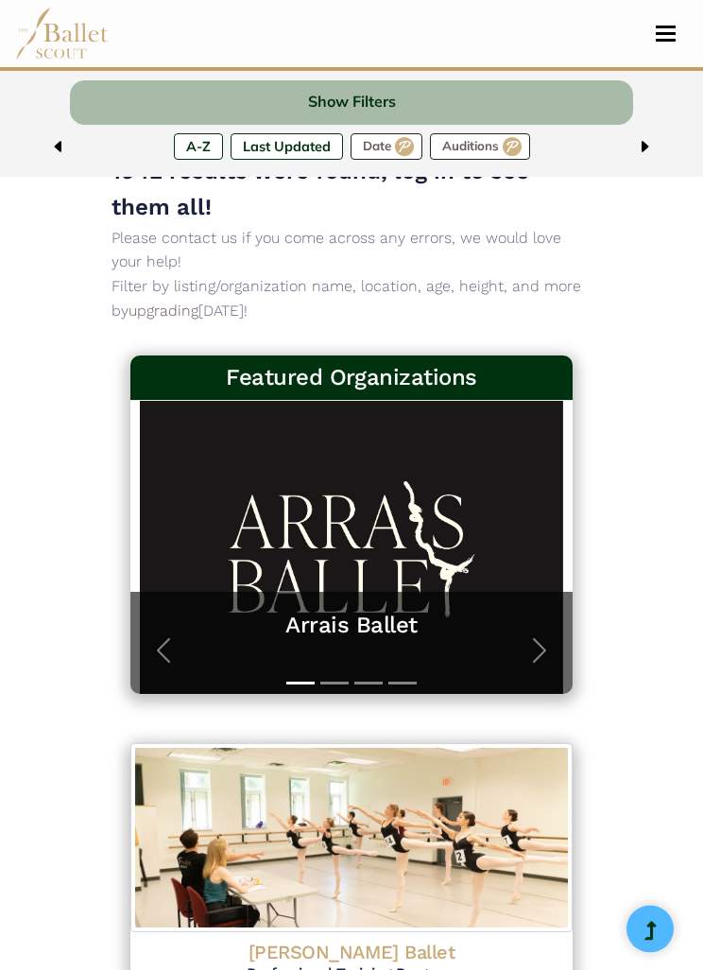
scroll to position [0, 0]
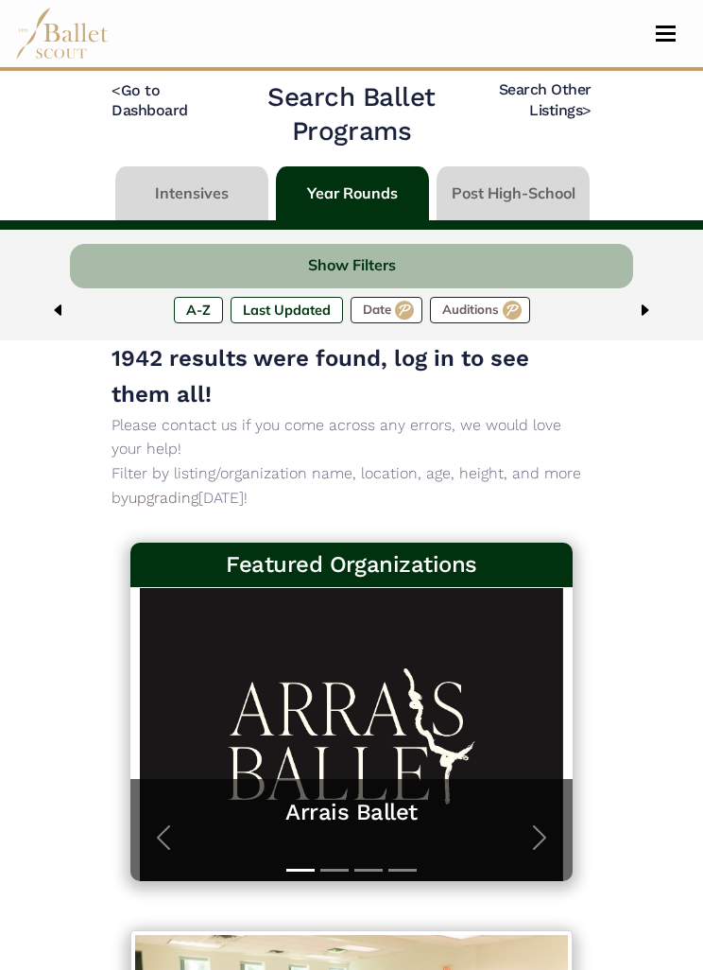
click at [145, 112] on link "< Go to Dashboard" at bounding box center [150, 100] width 77 height 38
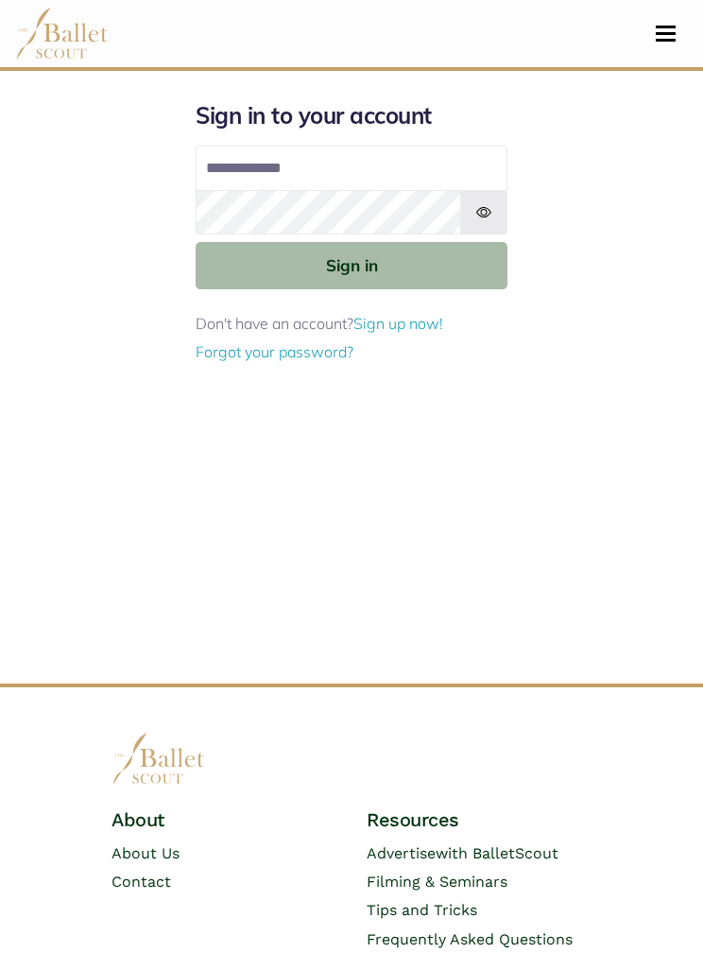
click at [663, 36] on button "Toggle navigation" at bounding box center [666, 34] width 44 height 18
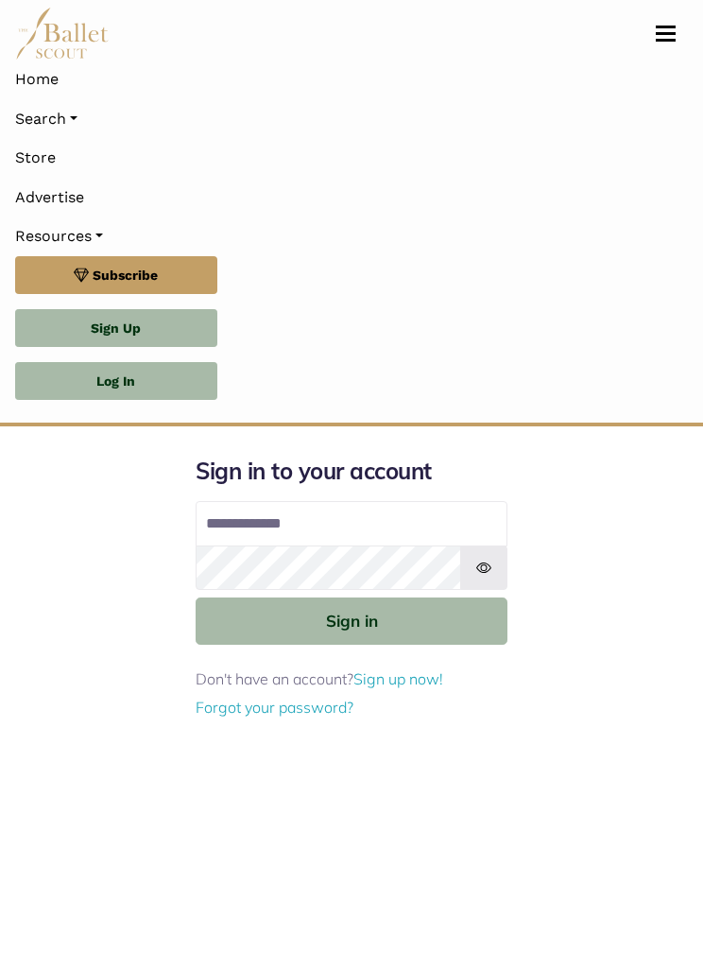
click at [62, 126] on link "Search" at bounding box center [351, 119] width 673 height 40
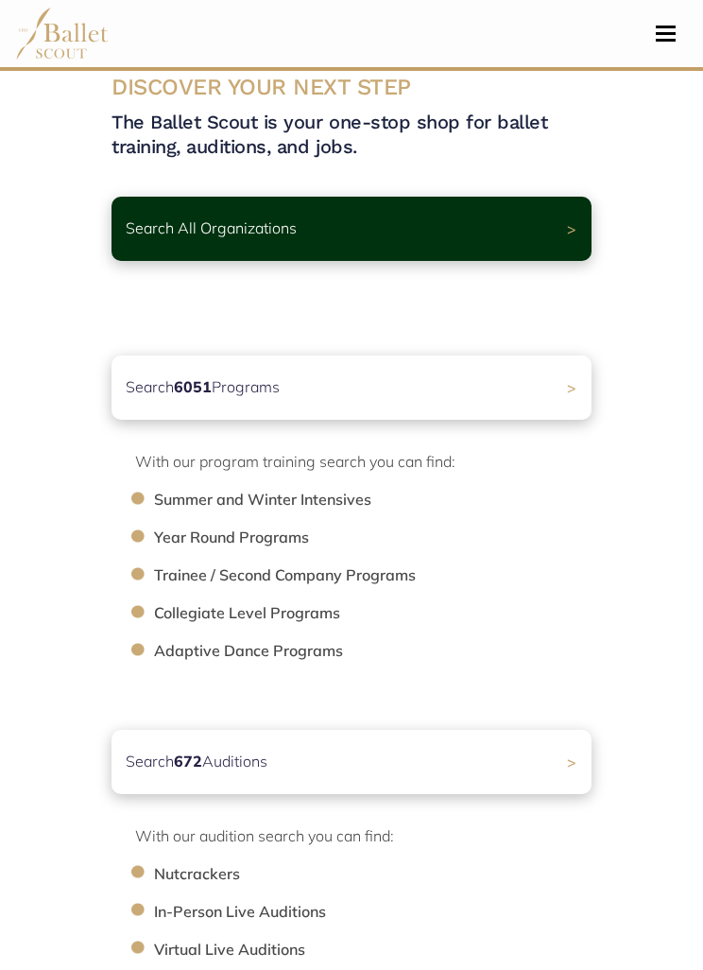
scroll to position [36, 0]
click at [462, 401] on div "Search 6051 Programs >" at bounding box center [352, 387] width 480 height 64
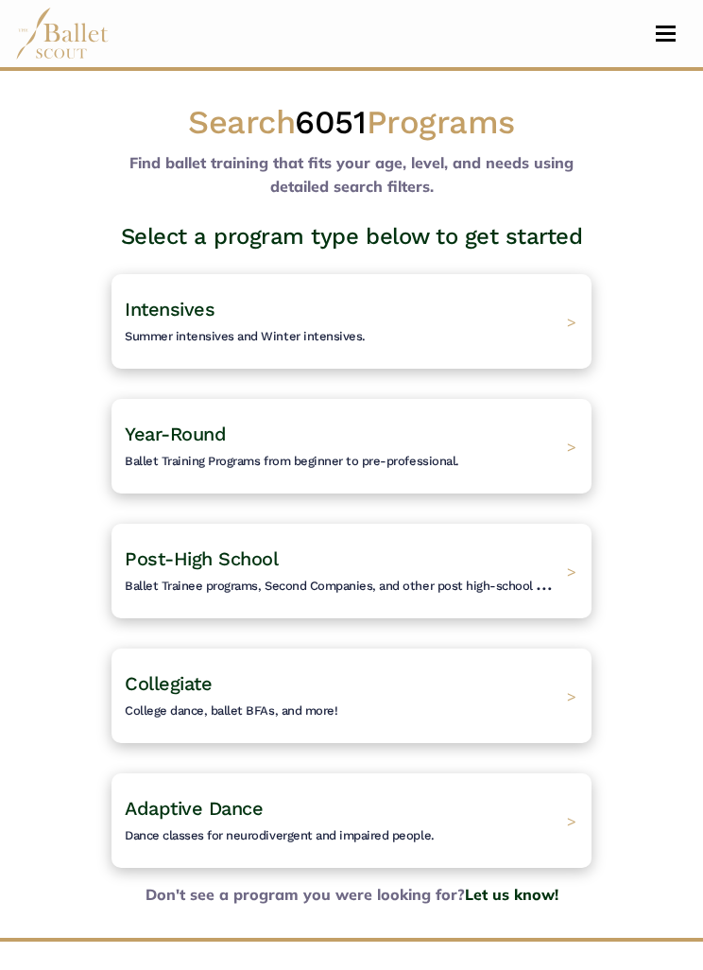
click at [523, 325] on div "Intensives Summer intensives and Winter intensives. >" at bounding box center [352, 321] width 480 height 95
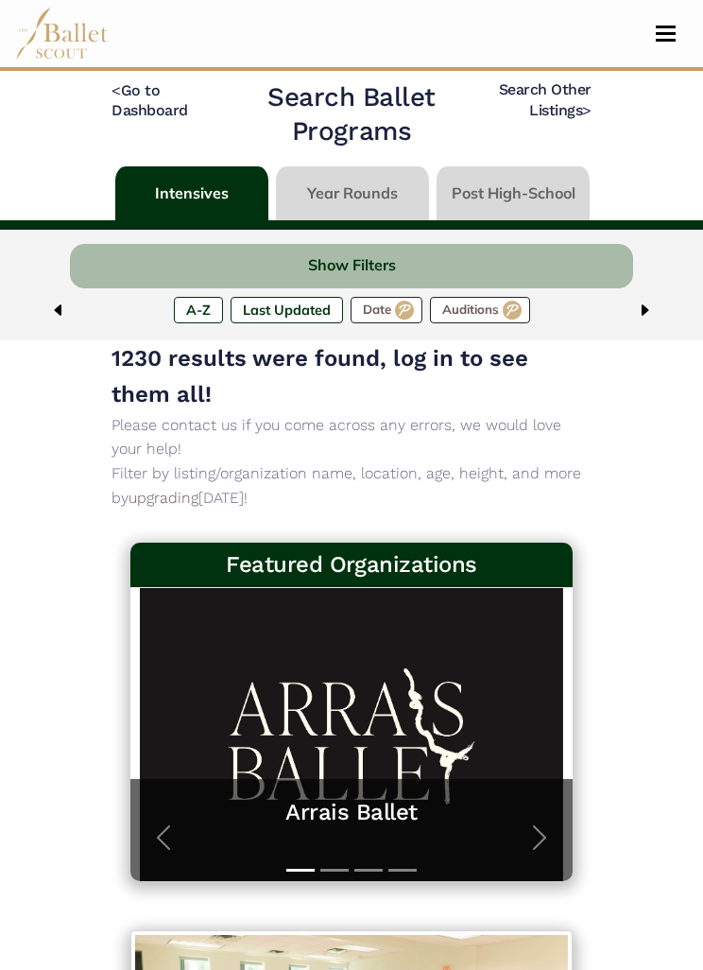
click at [386, 273] on button "Show Filters" at bounding box center [351, 266] width 562 height 44
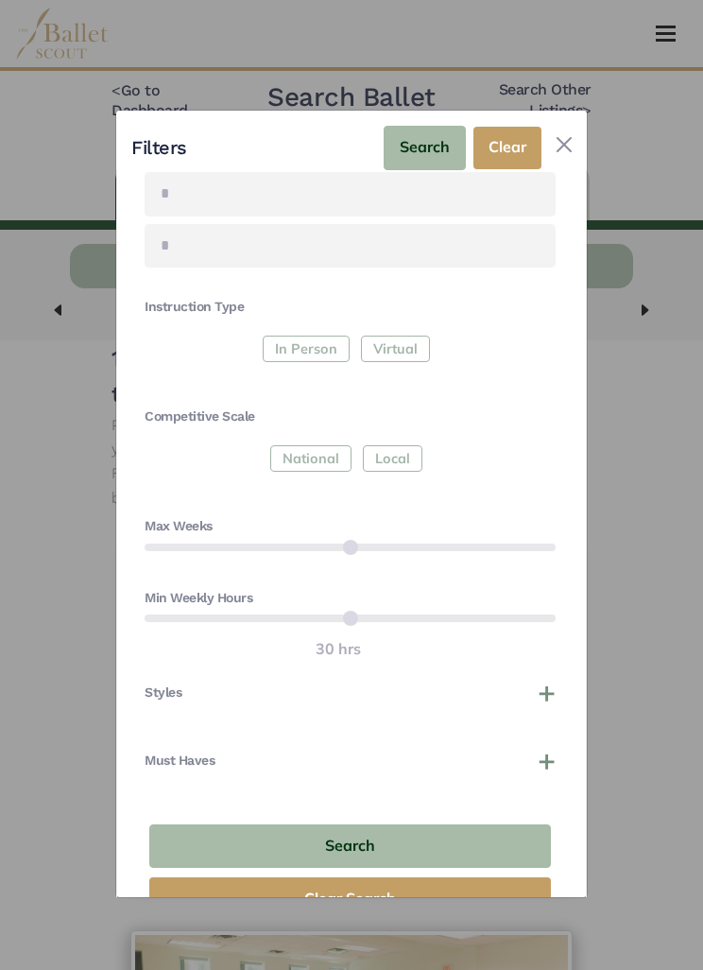
scroll to position [442, 0]
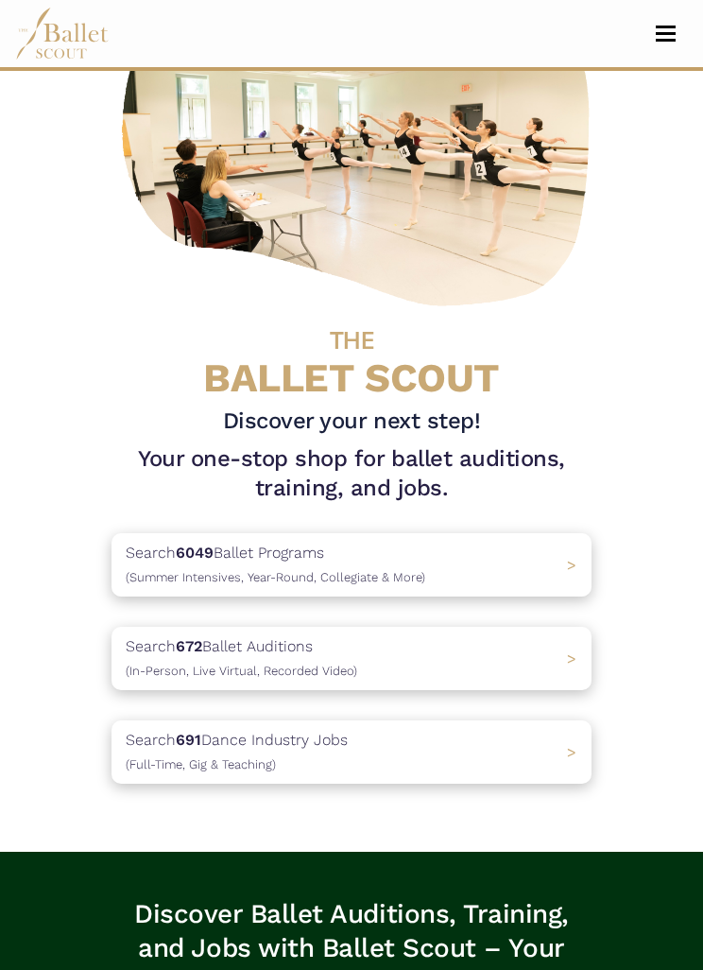
scroll to position [175, 0]
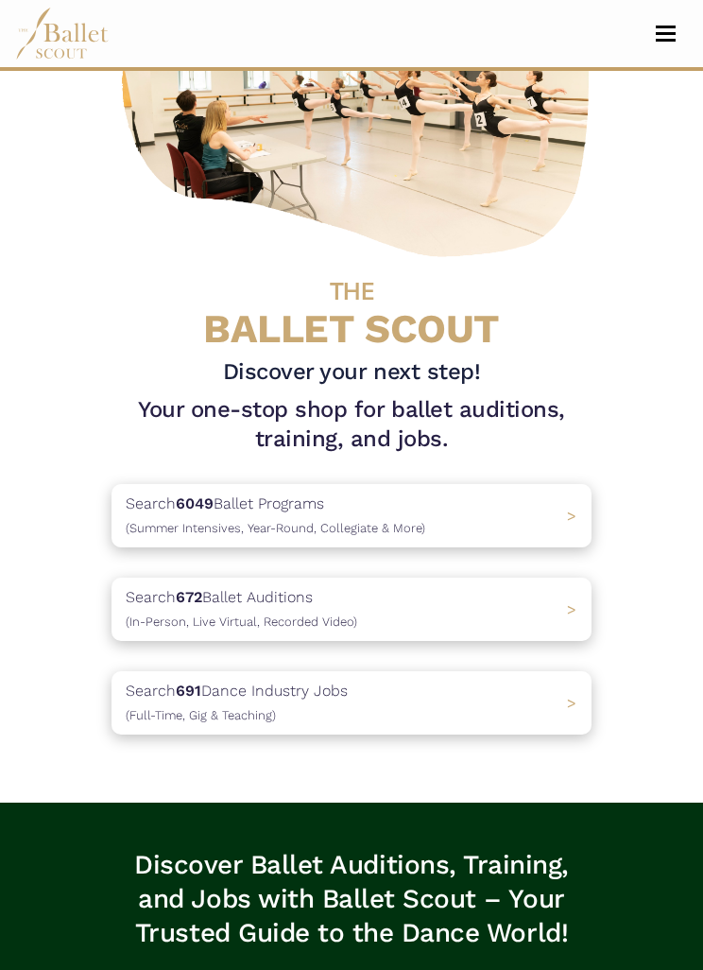
click at [545, 519] on div "Search 6049 Ballet Programs (Summer Intensives, Year-Round, Collegiate & More) >" at bounding box center [352, 515] width 480 height 63
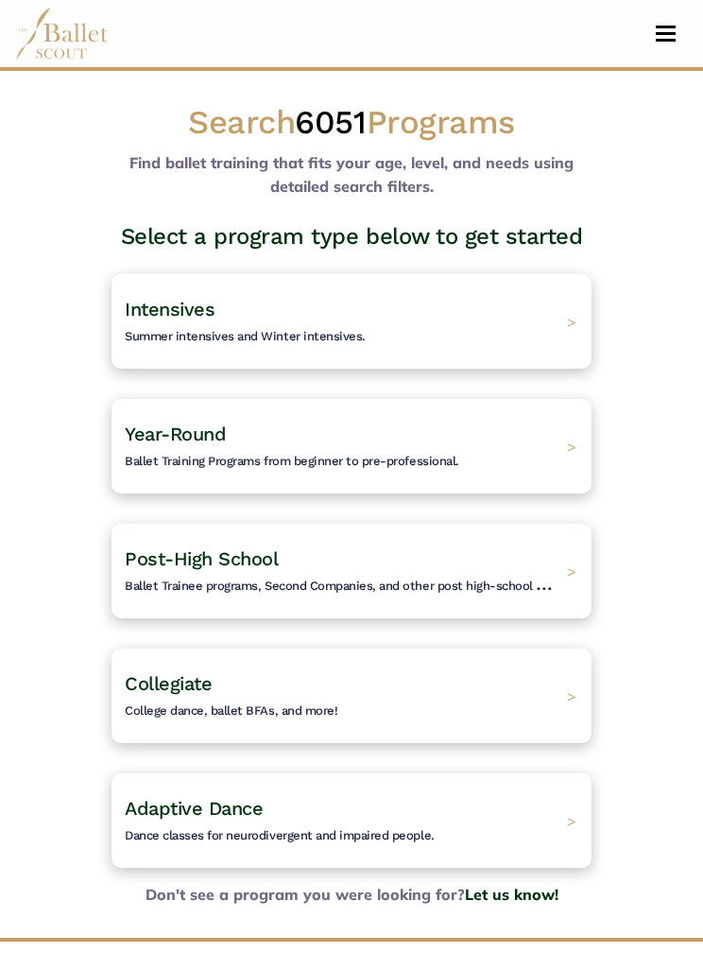
click at [528, 463] on div "Year-Round Ballet Training Programs from beginner to pre-professional. >" at bounding box center [352, 446] width 480 height 95
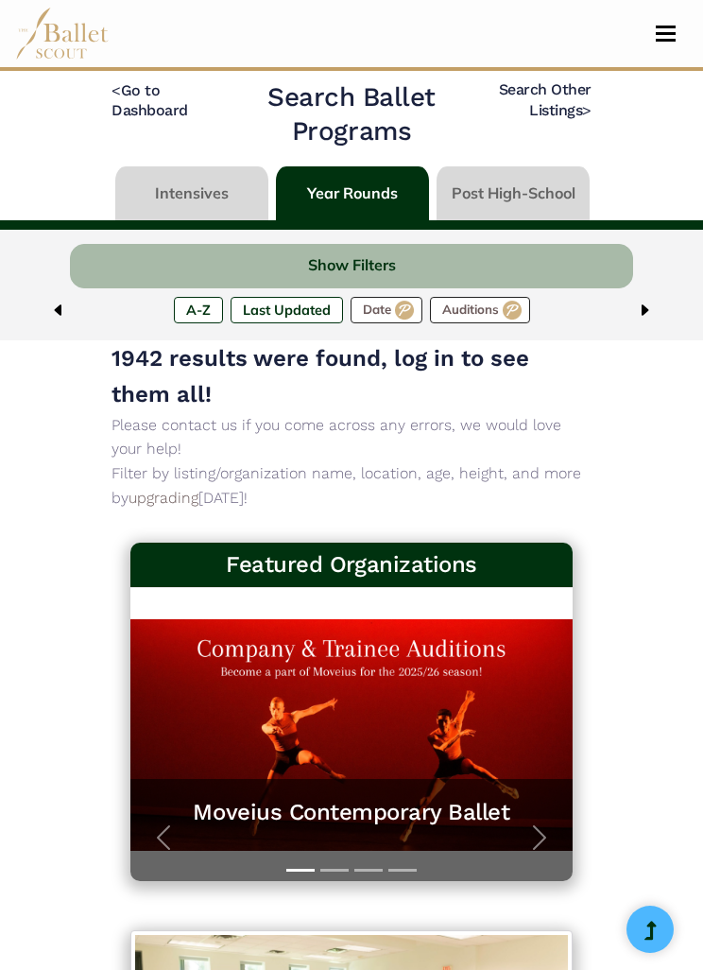
click at [565, 278] on button "Show Filters" at bounding box center [351, 266] width 562 height 44
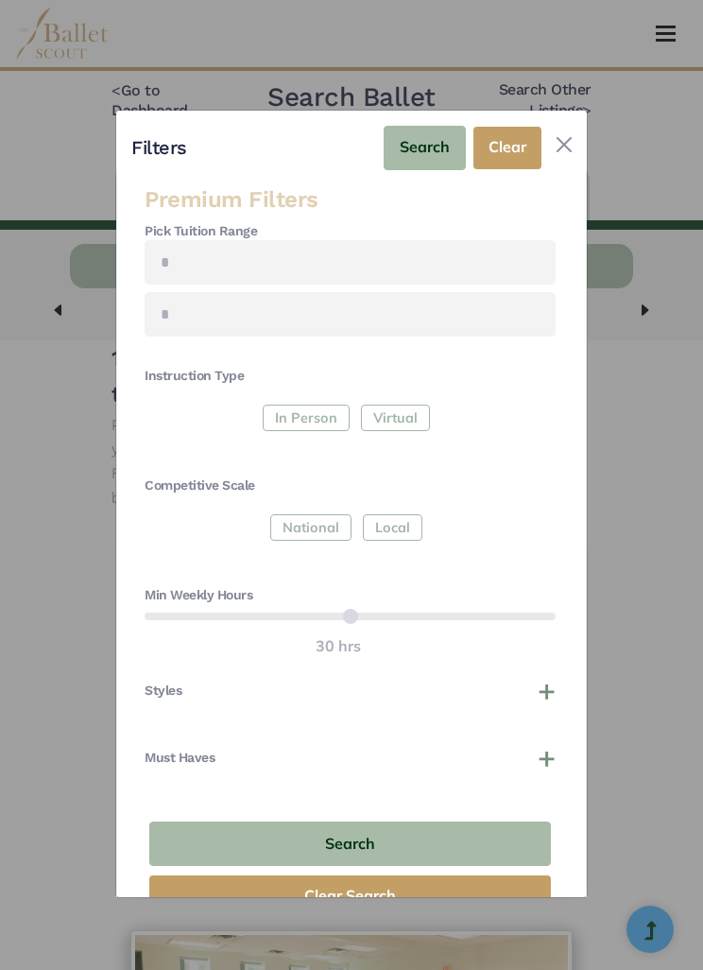
scroll to position [288, 0]
click at [550, 682] on button "Styles" at bounding box center [350, 691] width 411 height 19
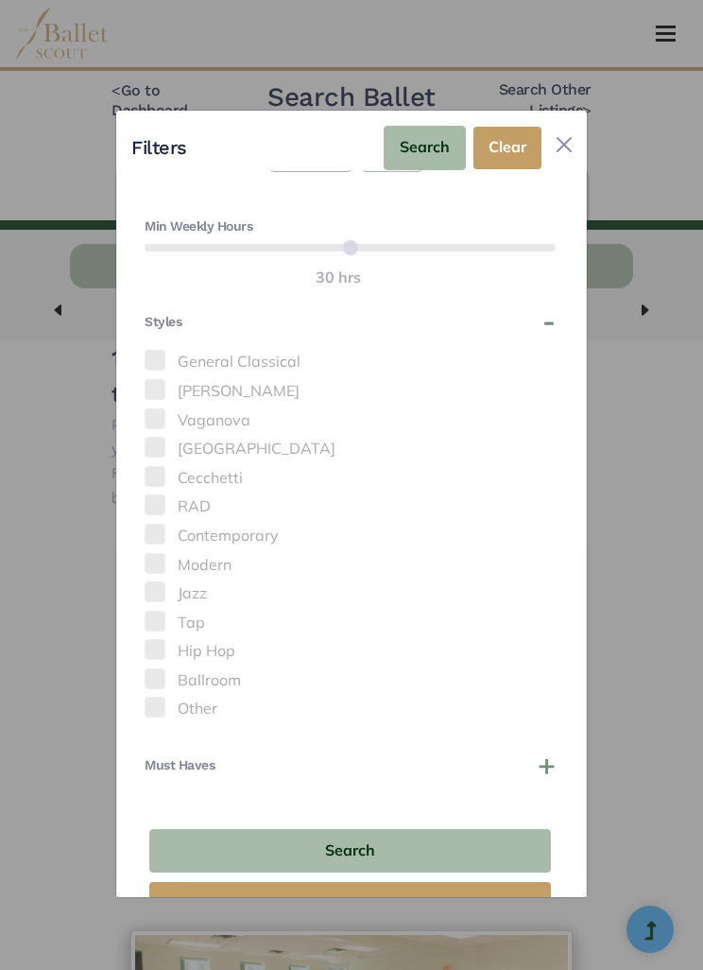
scroll to position [657, 0]
click at [552, 757] on button "Must Haves" at bounding box center [350, 766] width 411 height 19
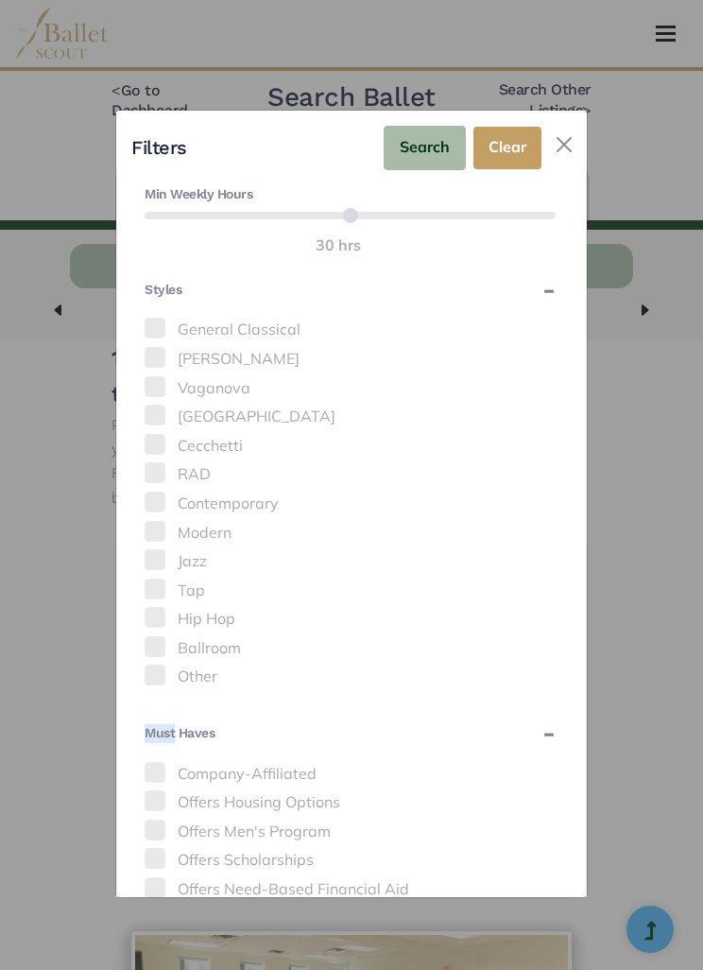
scroll to position [630, 0]
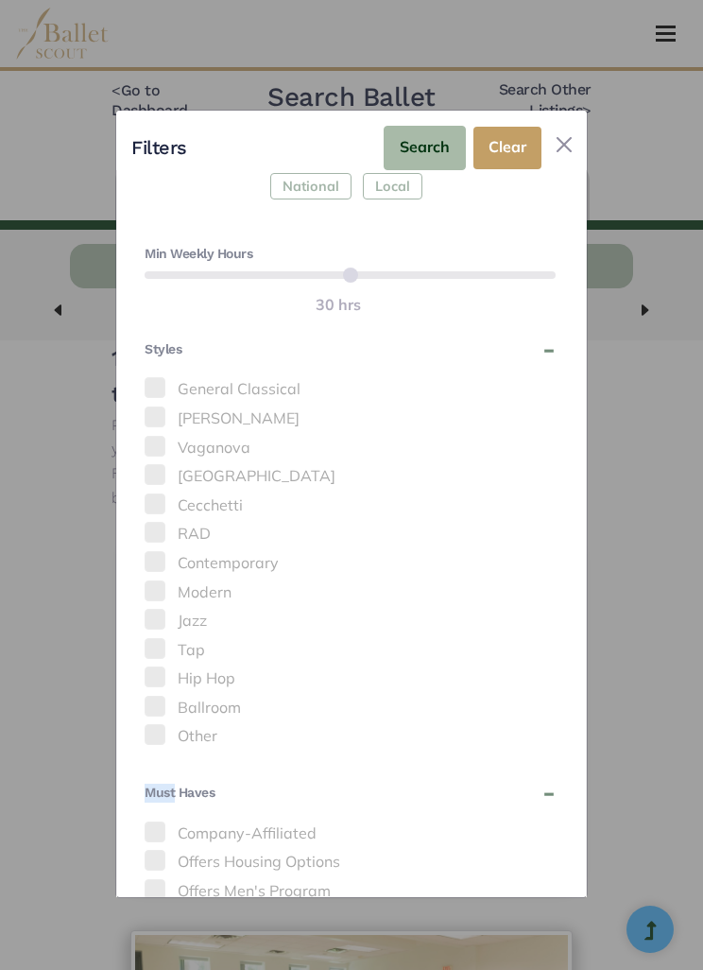
click at [554, 666] on label "Hip Hop" at bounding box center [350, 678] width 411 height 25
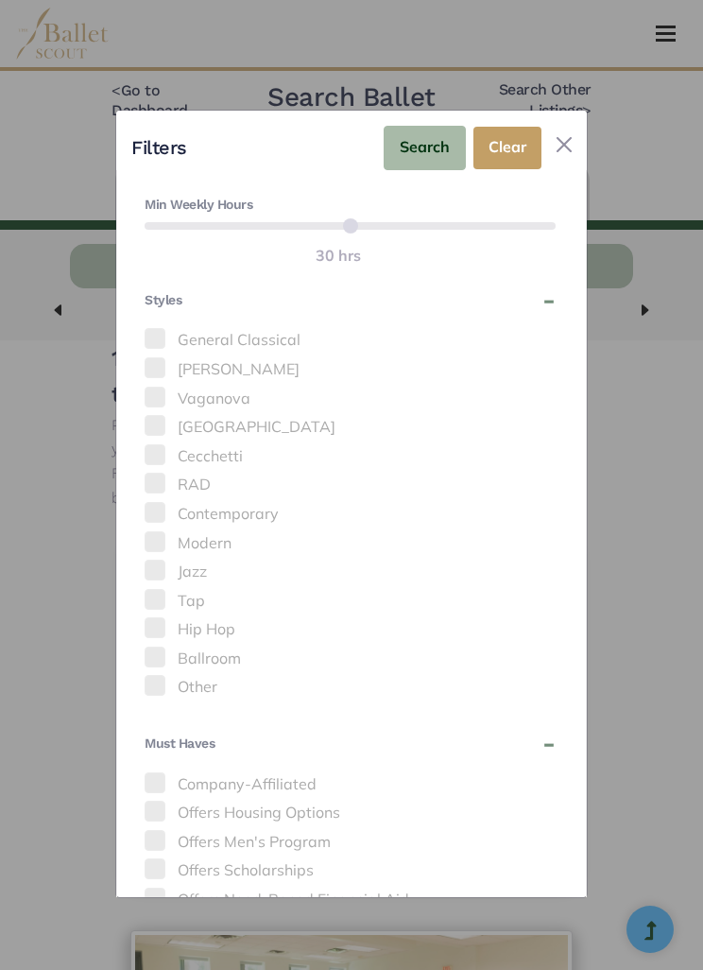
click at [162, 502] on span at bounding box center [155, 512] width 21 height 21
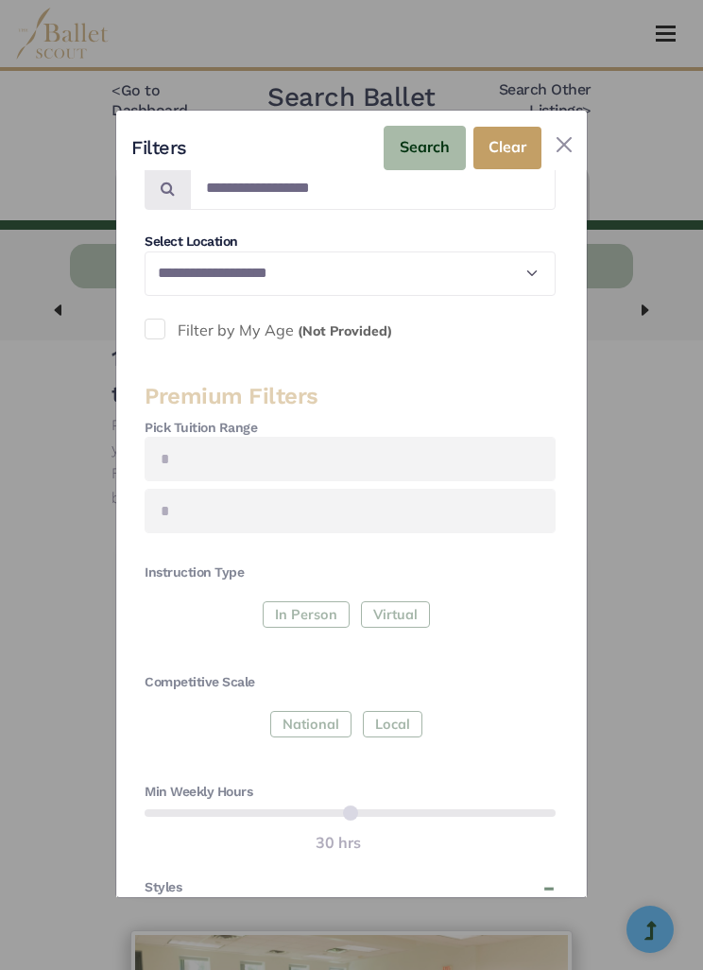
scroll to position [13, 0]
